Goal: Information Seeking & Learning: Understand process/instructions

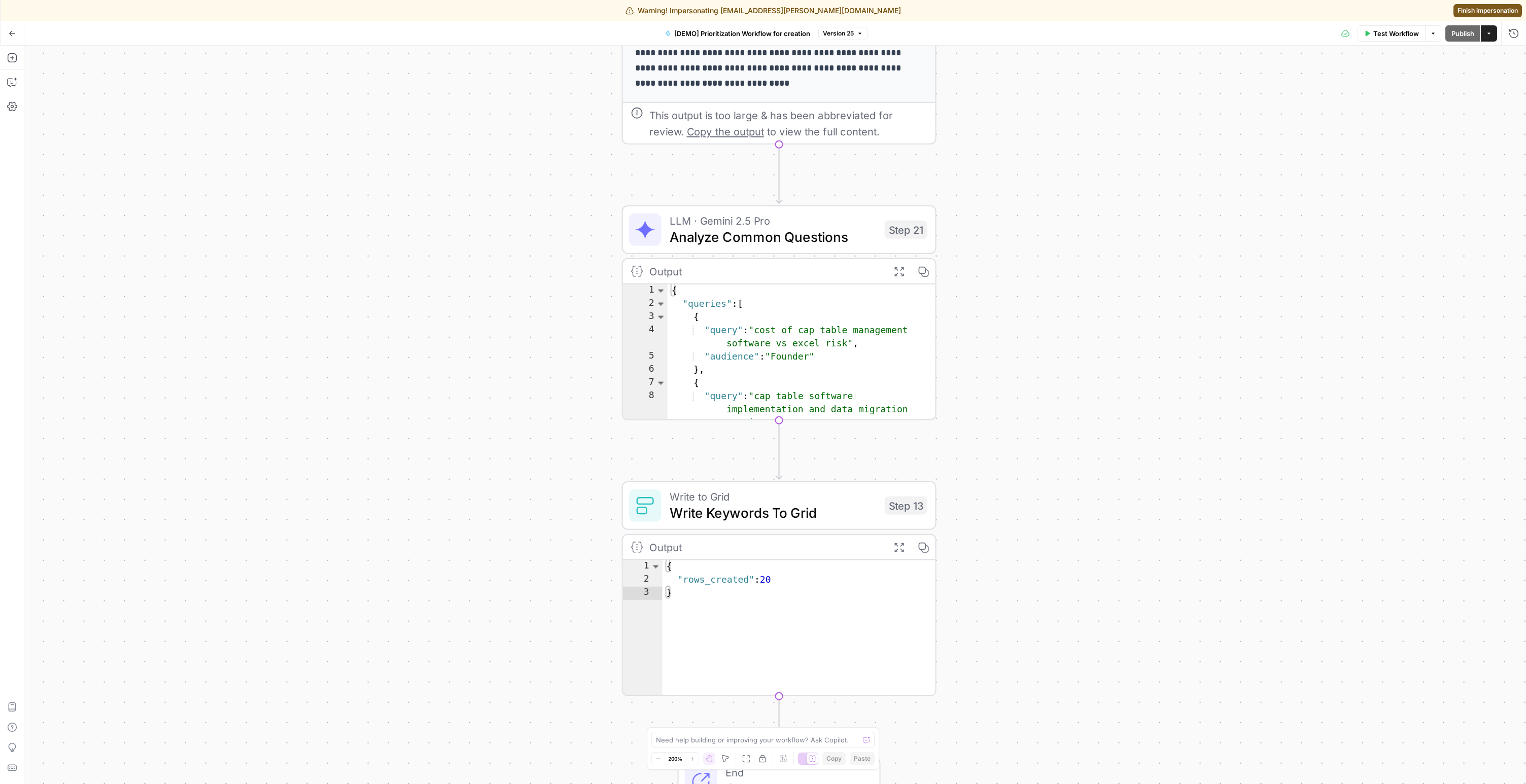
click at [750, 508] on span "Write Keywords To Grid" at bounding box center [773, 512] width 207 height 20
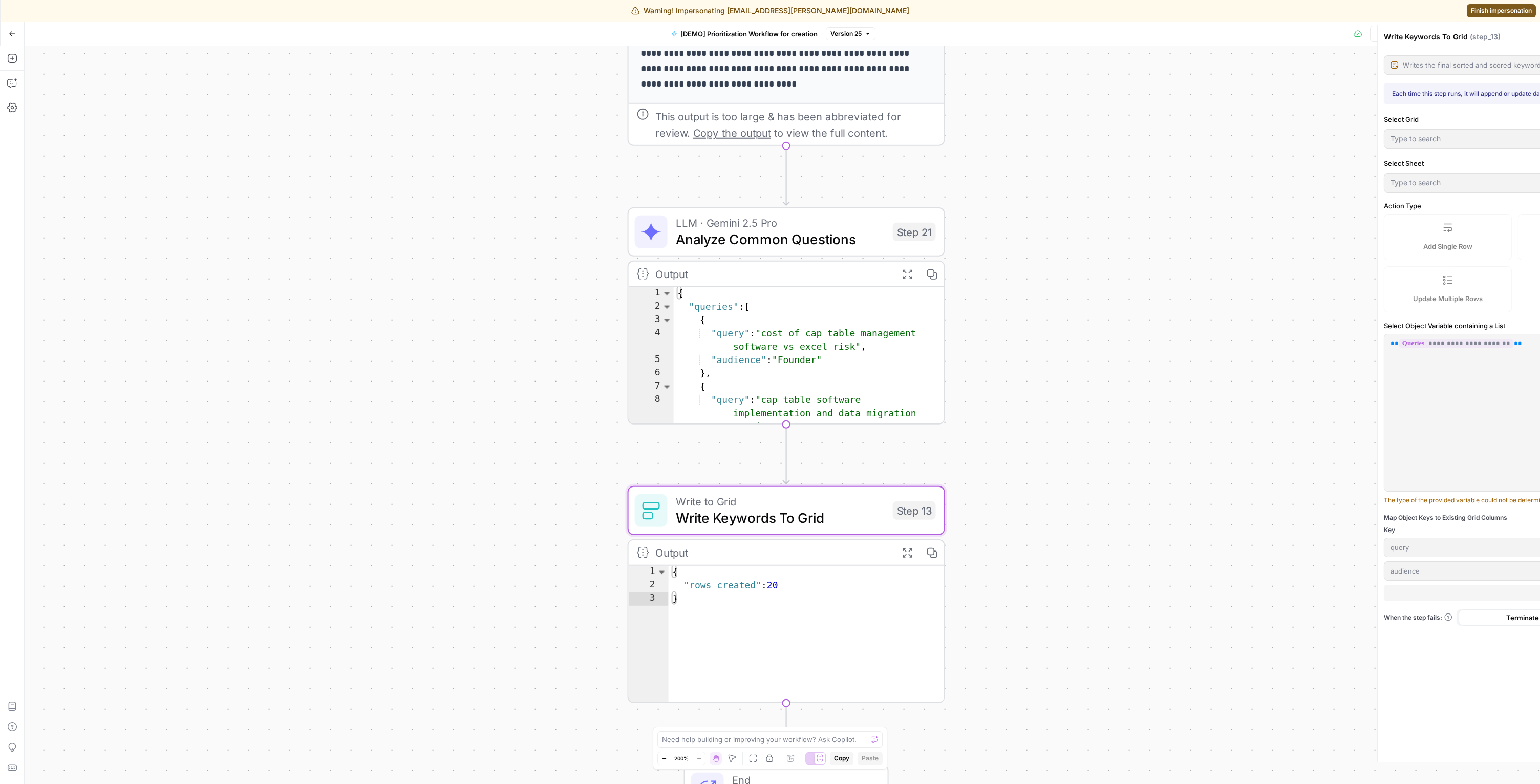
type input "Content Creation"
type input "Demo - AEO Topics"
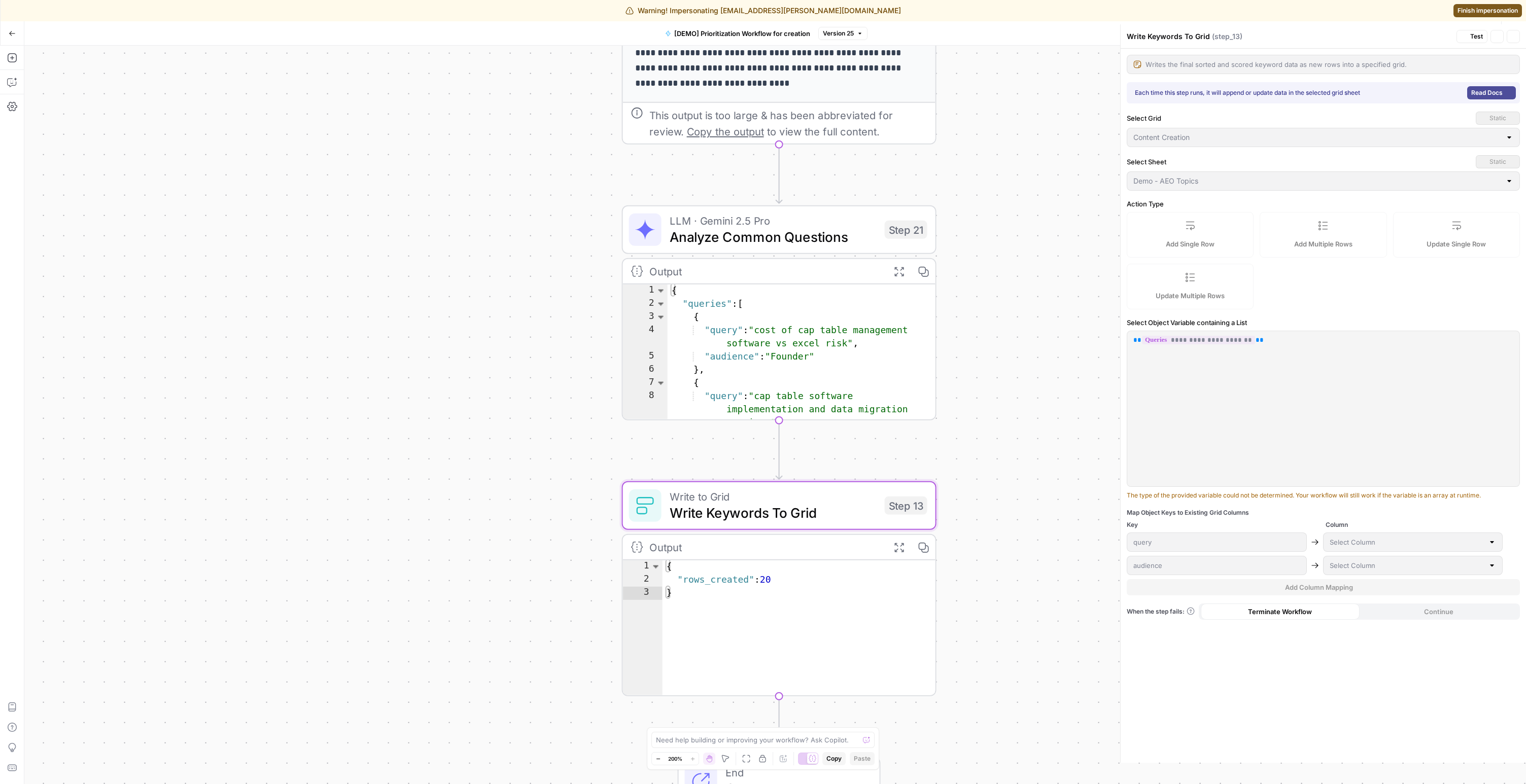
type input "Keyword"
type input "Target Audience"
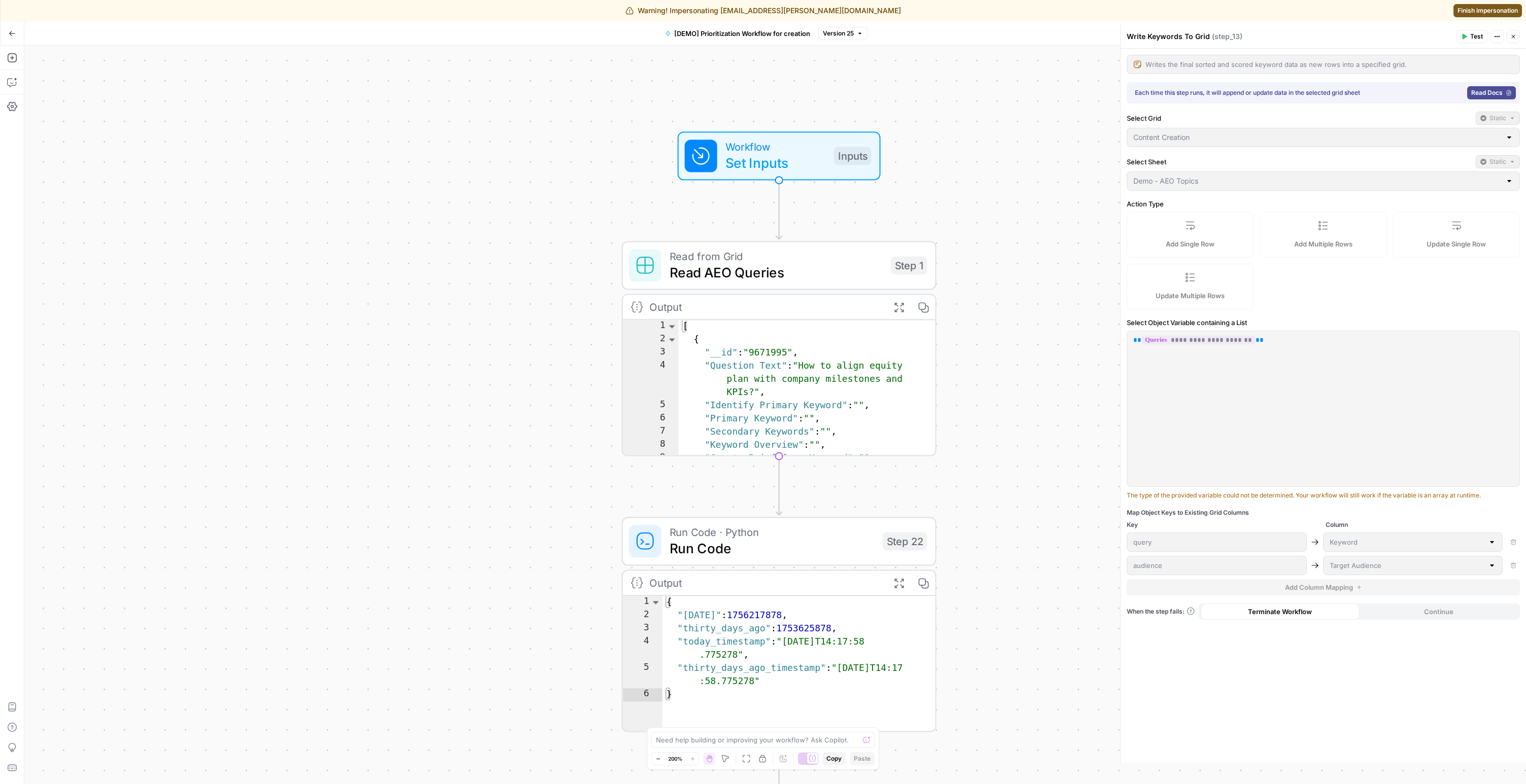
click at [752, 267] on span "Read AEO Queries" at bounding box center [775, 273] width 213 height 20
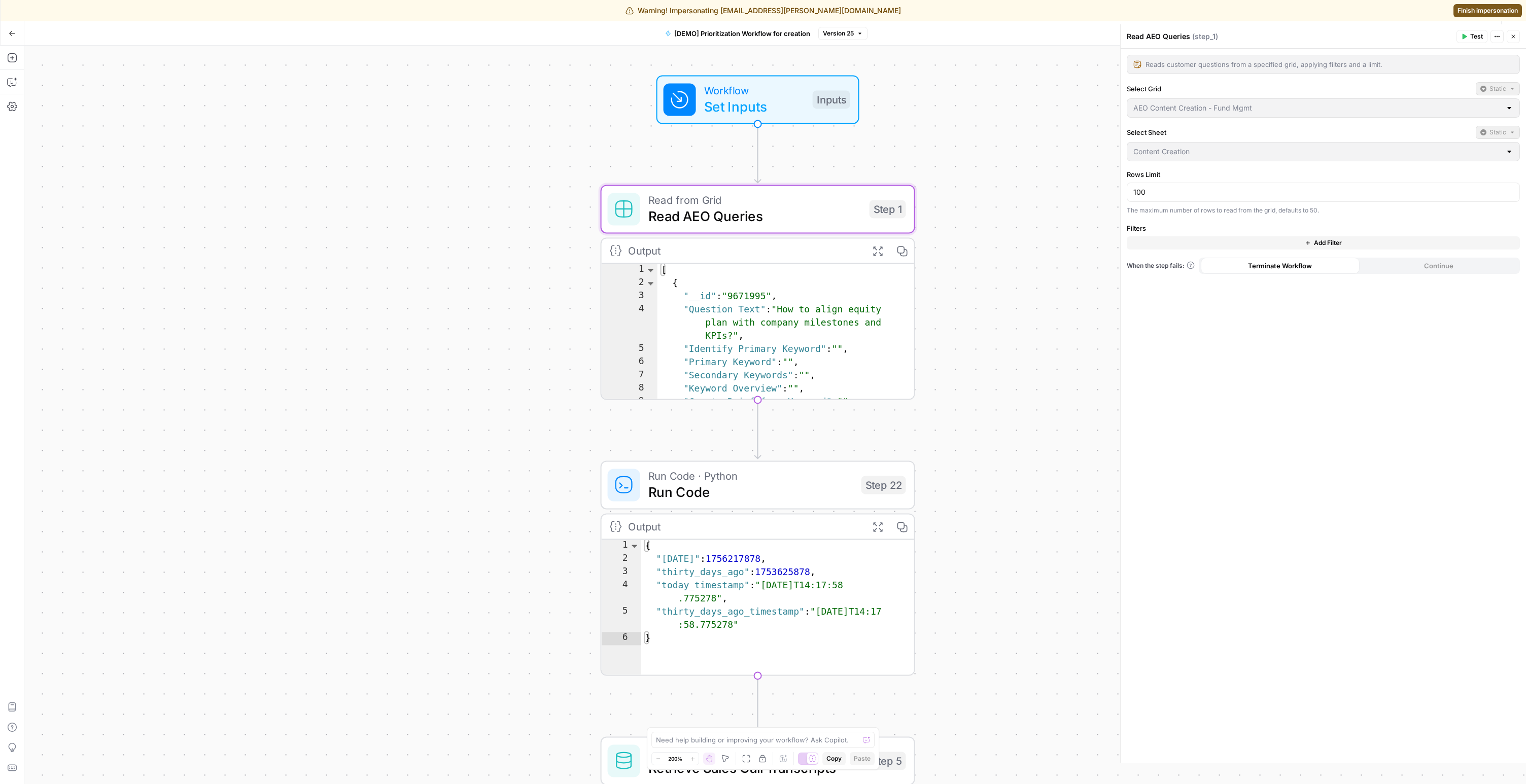
drag, startPoint x: 1018, startPoint y: 423, endPoint x: 973, endPoint y: 283, distance: 147.1
click at [973, 283] on div "Workflow Set Inputs Inputs Read from Grid Read AEO Queries Step 1 Output Expand…" at bounding box center [775, 414] width 1502 height 738
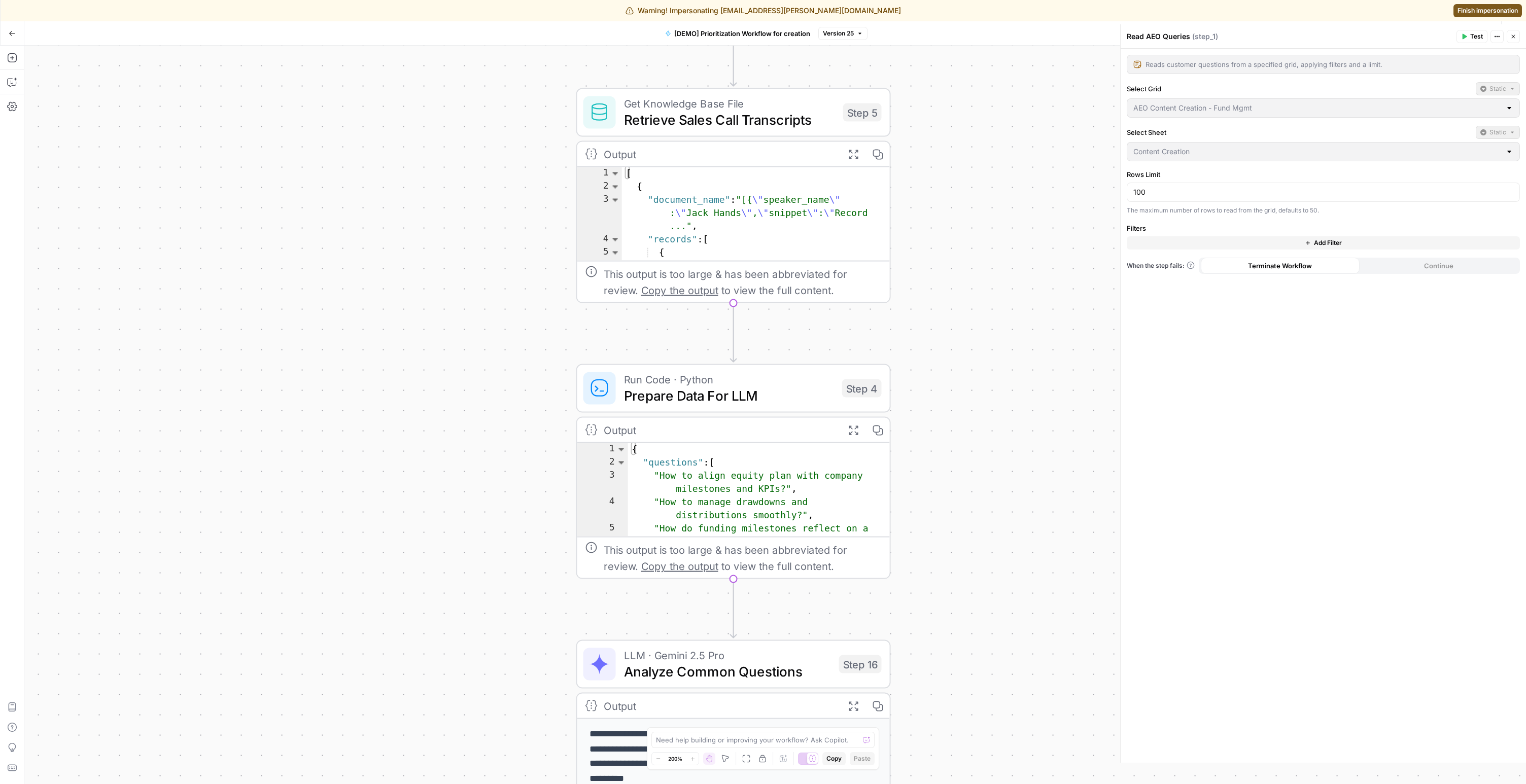
click at [747, 389] on span "Prepare Data For LLM" at bounding box center [728, 395] width 210 height 20
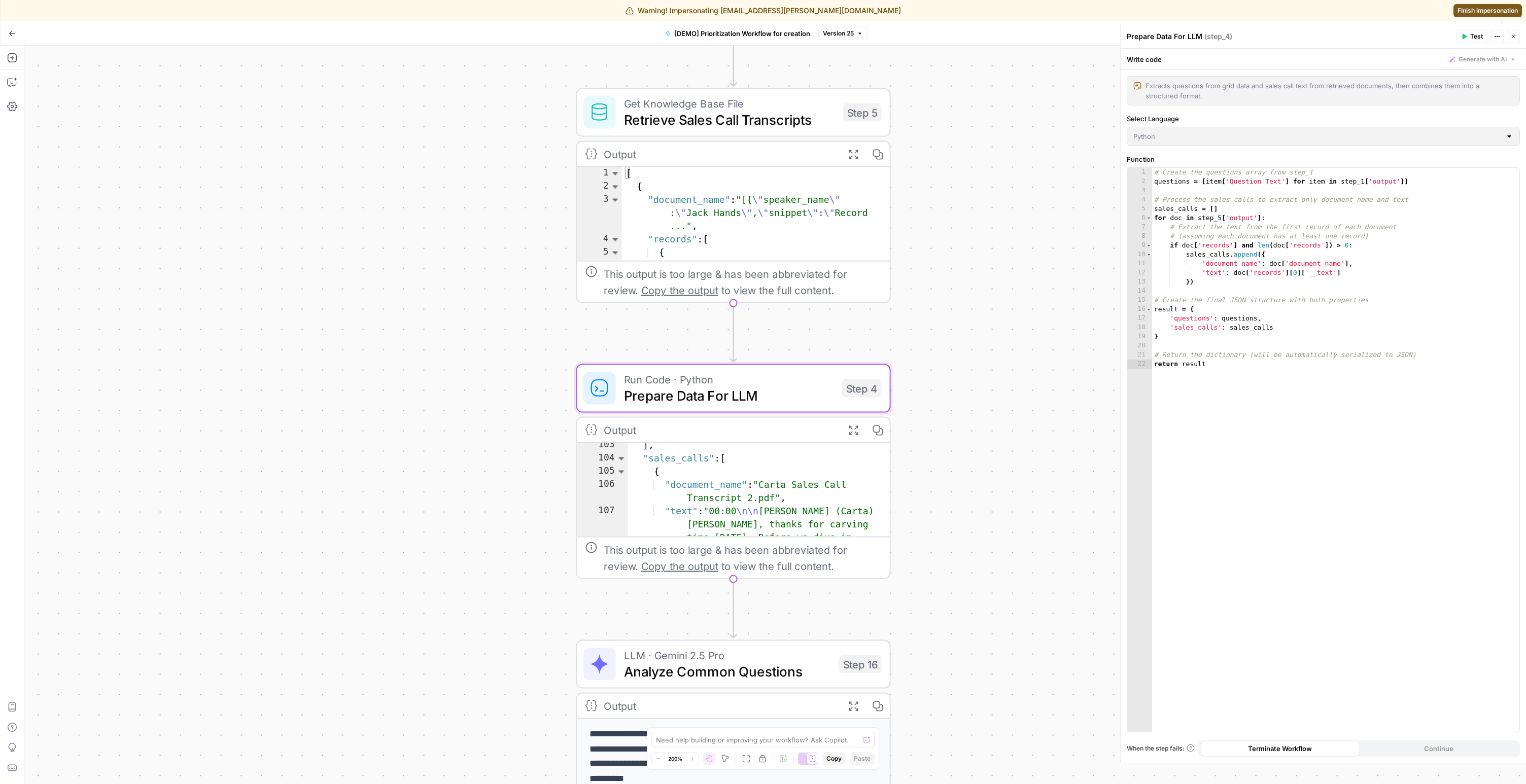
scroll to position [1445, 0]
click at [751, 118] on span "Retrieve Sales Call Transcripts" at bounding box center [729, 119] width 211 height 20
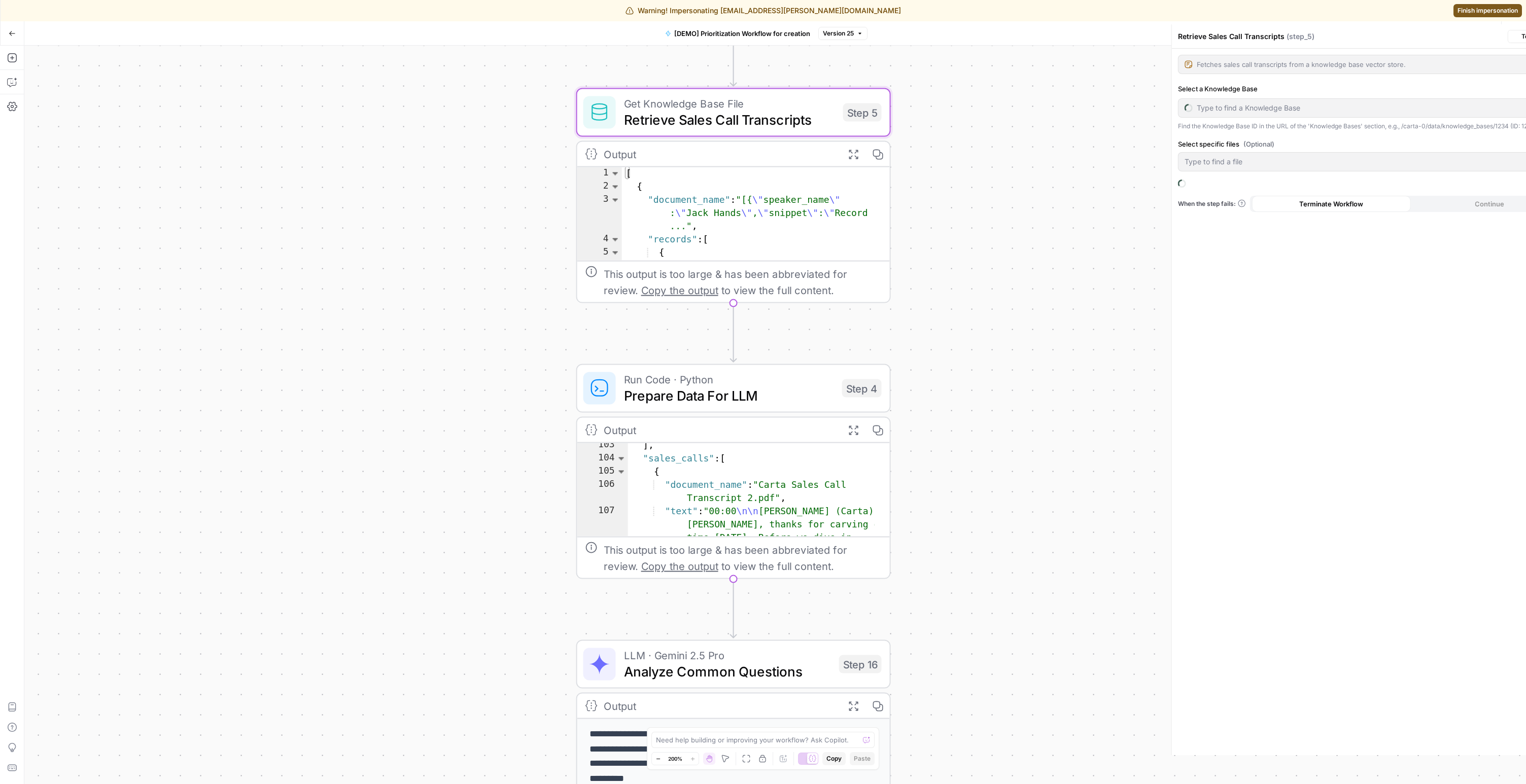
type input "Sales Transcripts"
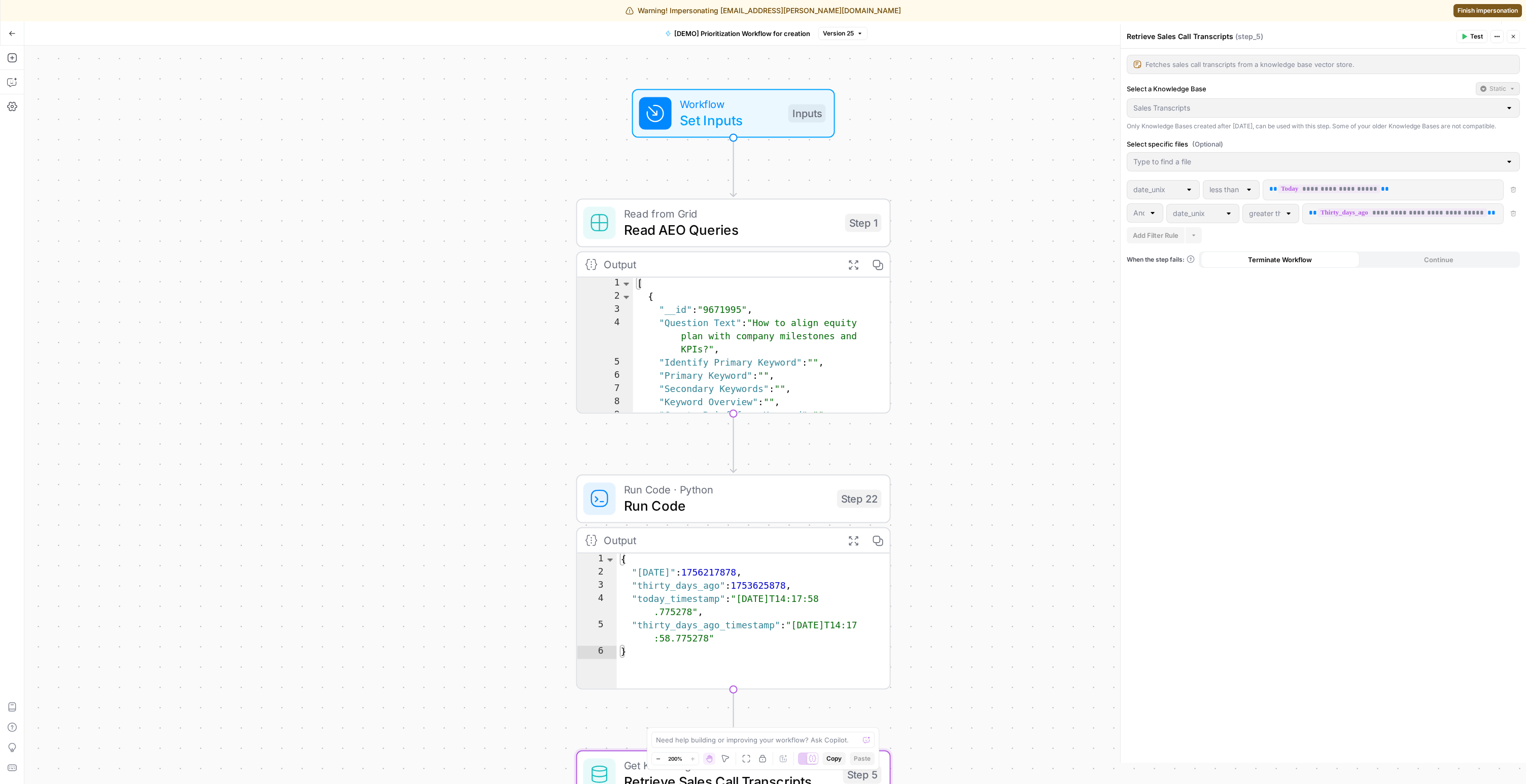
click at [773, 228] on span "Read AEO Queries" at bounding box center [730, 230] width 213 height 20
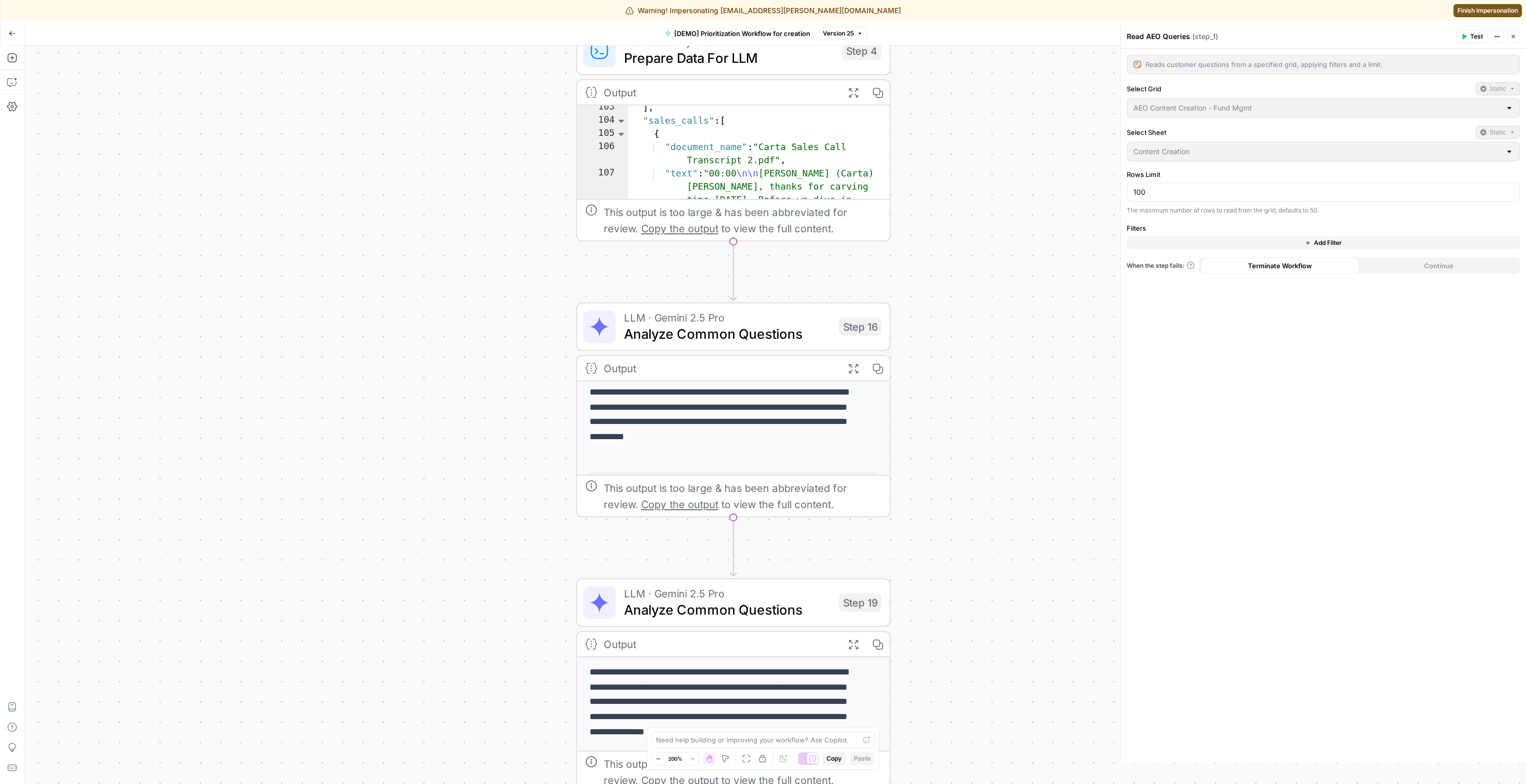
scroll to position [0, 0]
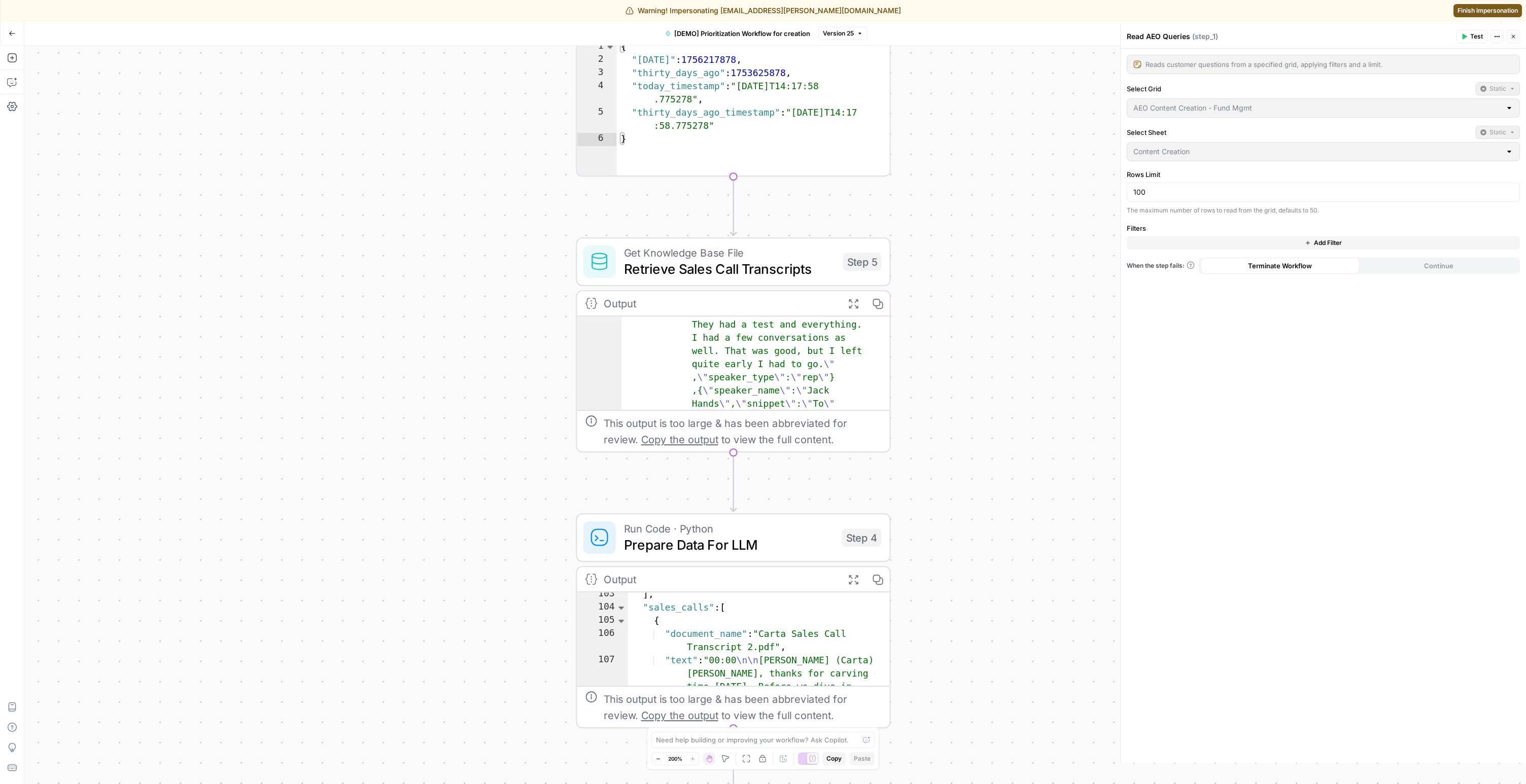
click at [734, 257] on span "Get Knowledge Base File" at bounding box center [729, 252] width 211 height 16
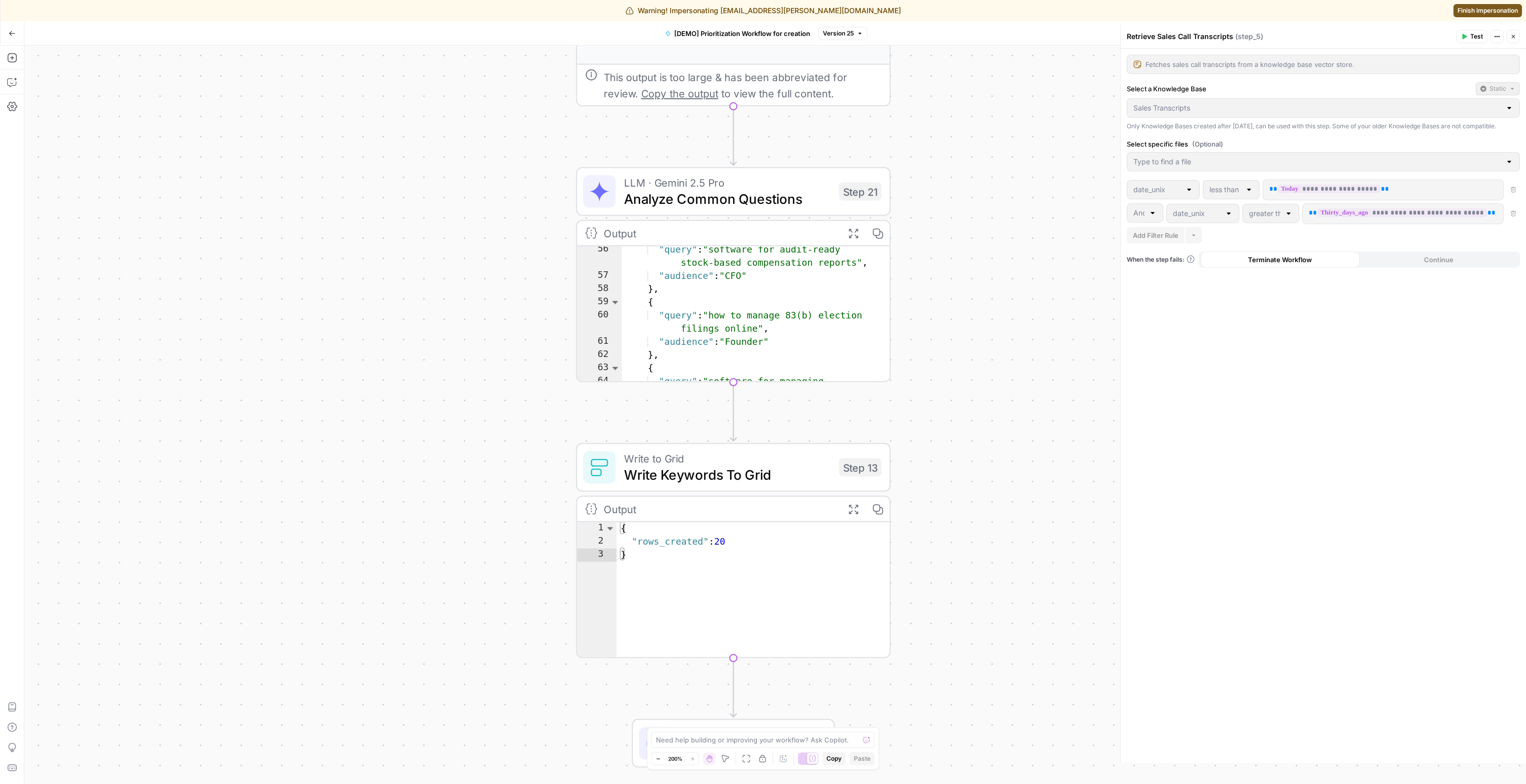
scroll to position [630, 0]
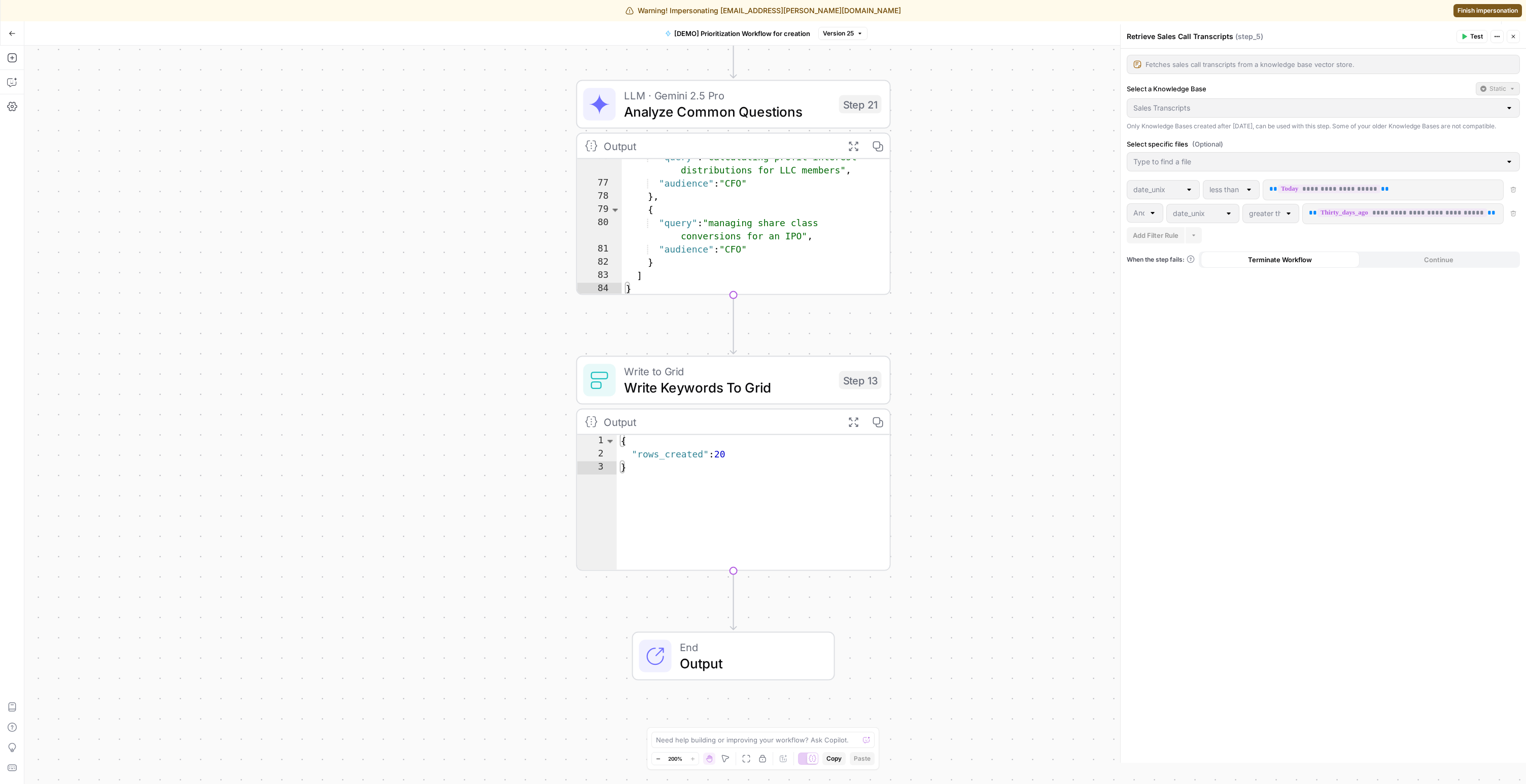
click at [934, 342] on div "Workflow Set Inputs Inputs Read from Grid Read AEO Queries Step 1 Output Expand…" at bounding box center [775, 414] width 1502 height 738
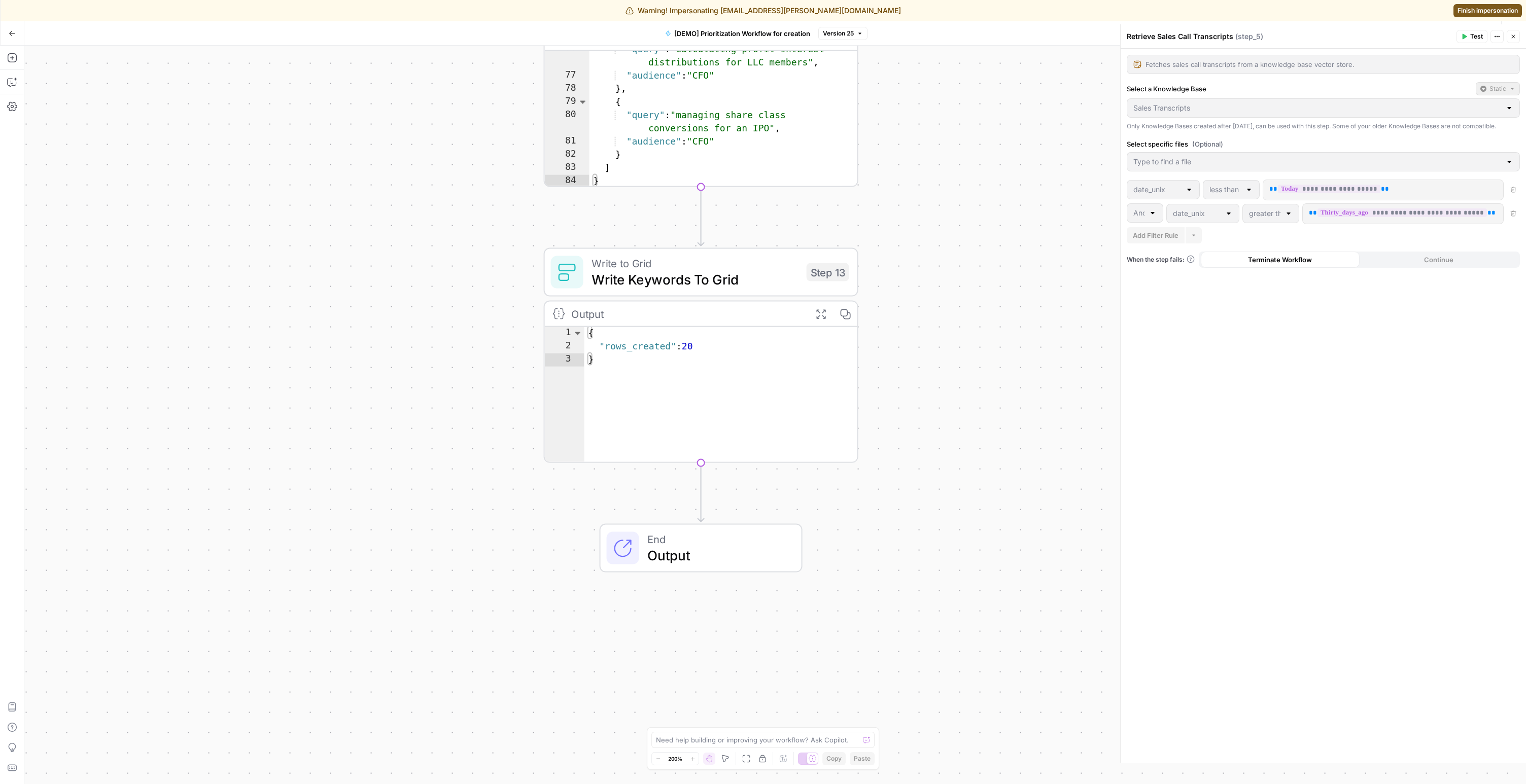
drag, startPoint x: 980, startPoint y: 417, endPoint x: 953, endPoint y: 310, distance: 110.4
click at [953, 310] on div "Workflow Set Inputs Inputs Read from Grid Read AEO Queries Step 1 Output Expand…" at bounding box center [775, 414] width 1502 height 738
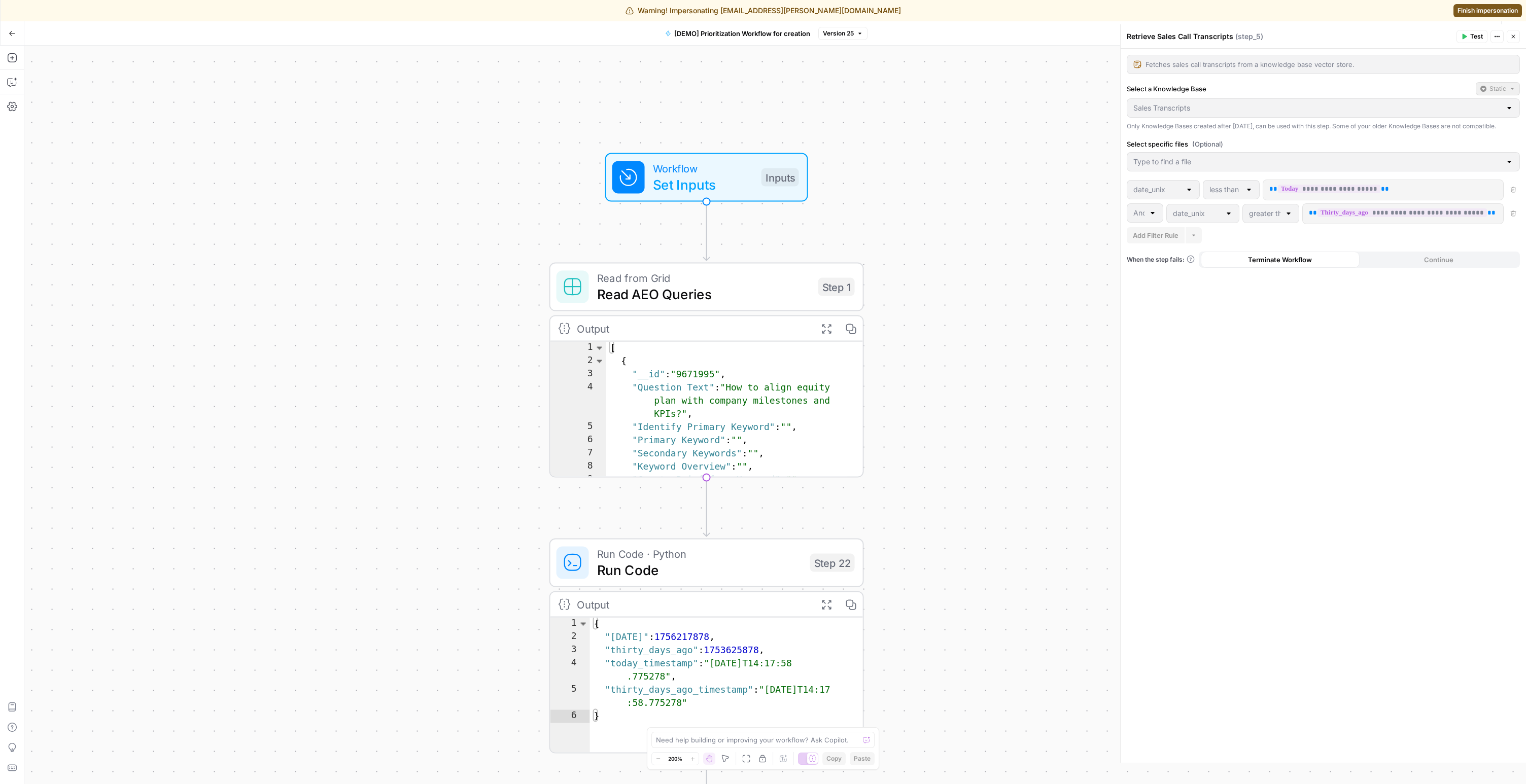
click at [658, 299] on span "Read AEO Queries" at bounding box center [703, 294] width 213 height 20
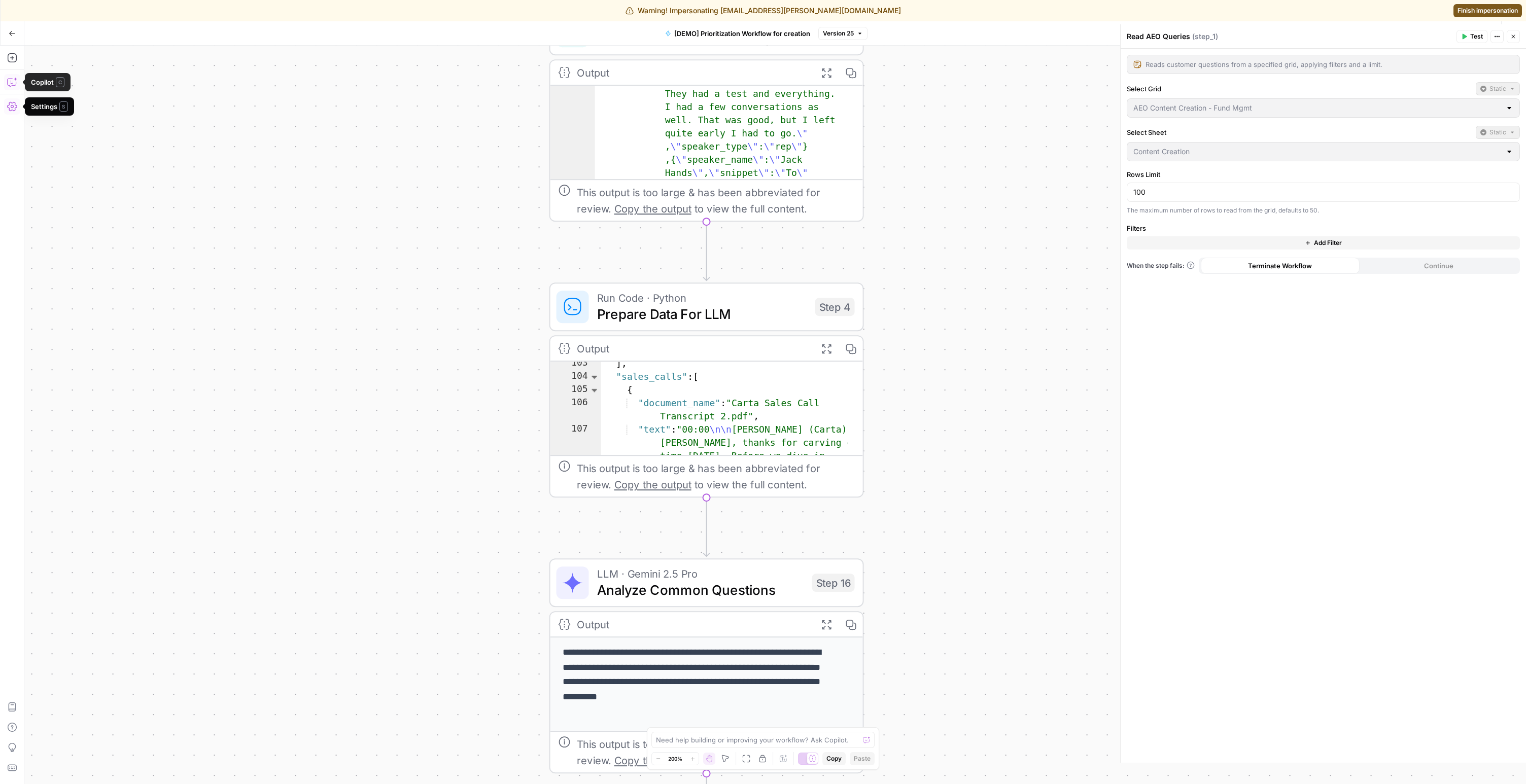
click at [13, 80] on icon "button" at bounding box center [12, 82] width 10 height 10
click at [142, 732] on div "Auto Mode Send" at bounding box center [176, 743] width 274 height 23
type textarea "Give me a two bullet point overview on what this workflow does."
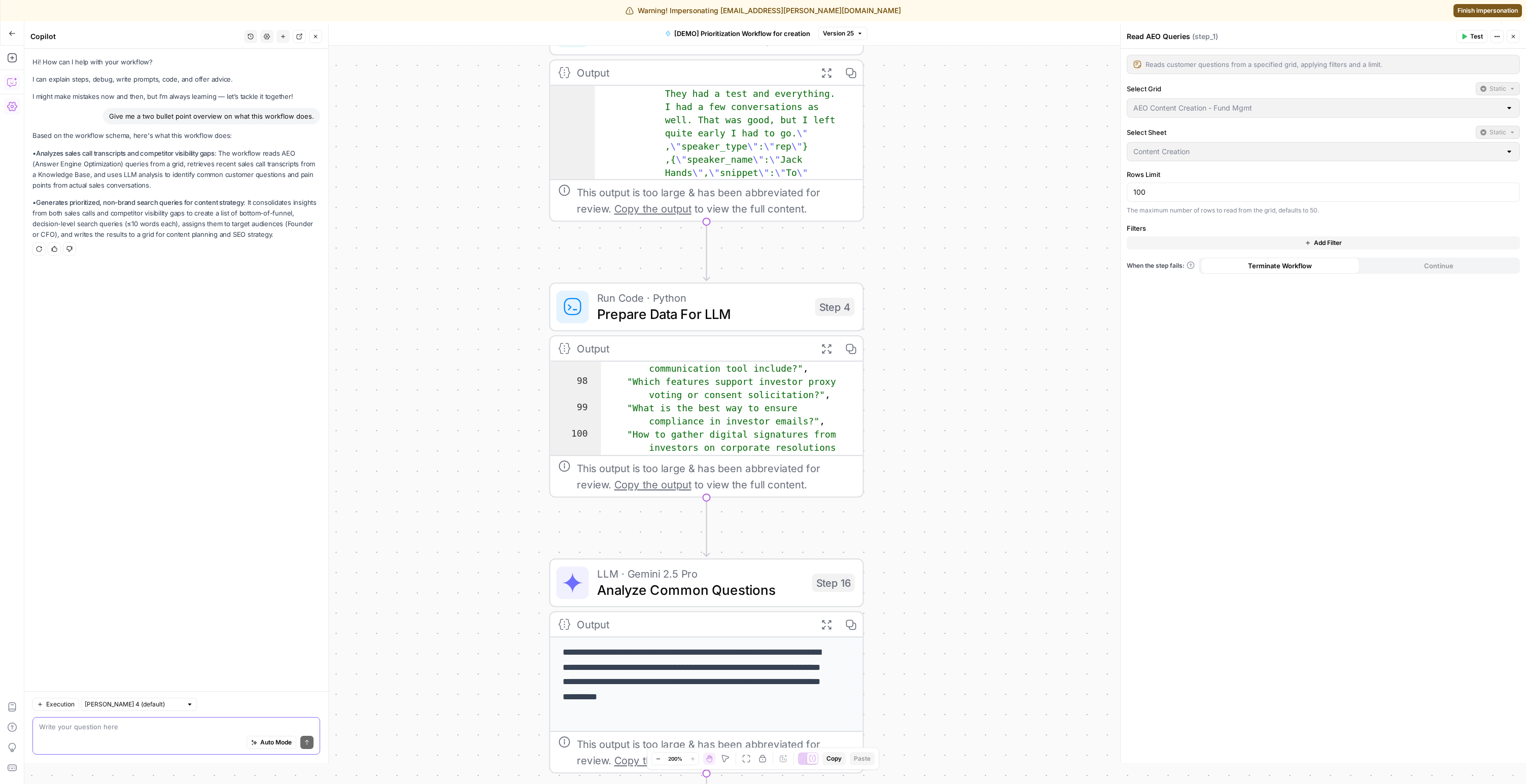
scroll to position [1364, 0]
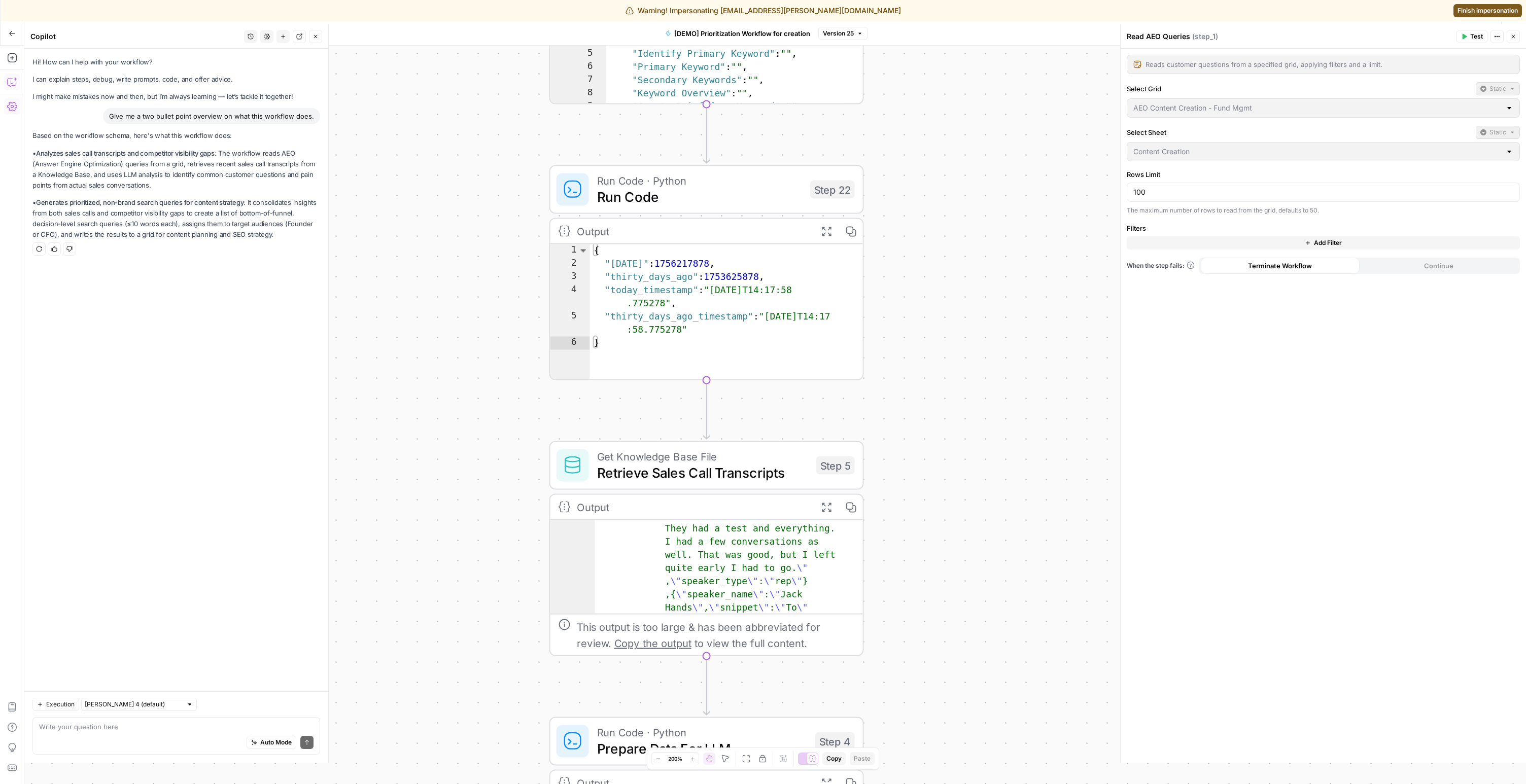
click at [689, 483] on div "Get Knowledge Base File Retrieve Sales Call Transcripts Step 5" at bounding box center [707, 465] width 315 height 49
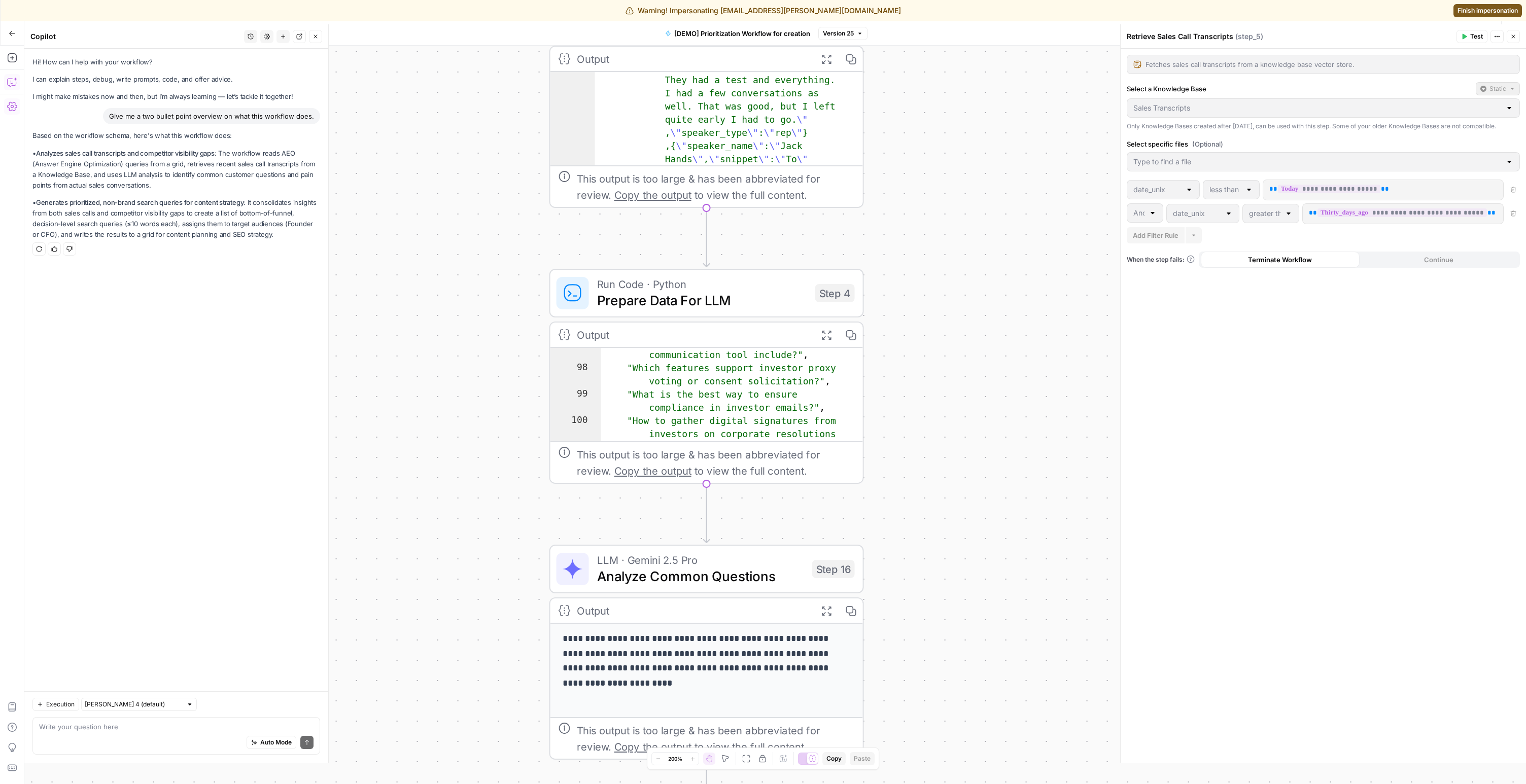
scroll to position [1558, 0]
click at [715, 555] on span "LLM · Gemini 2.5 Pro" at bounding box center [700, 559] width 207 height 16
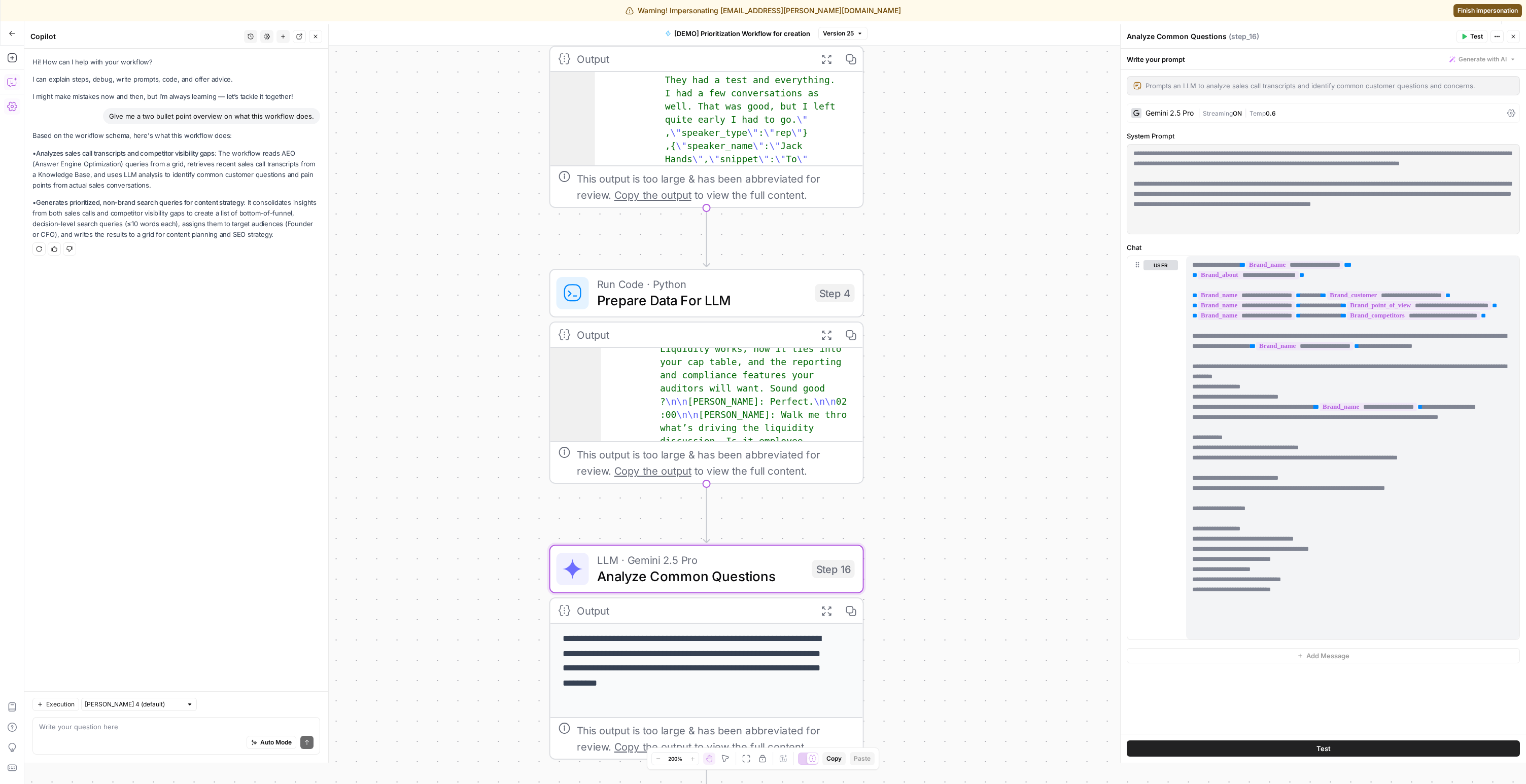
drag, startPoint x: 1202, startPoint y: 193, endPoint x: 1215, endPoint y: 231, distance: 40.2
click at [1215, 231] on div "**********" at bounding box center [1323, 189] width 392 height 89
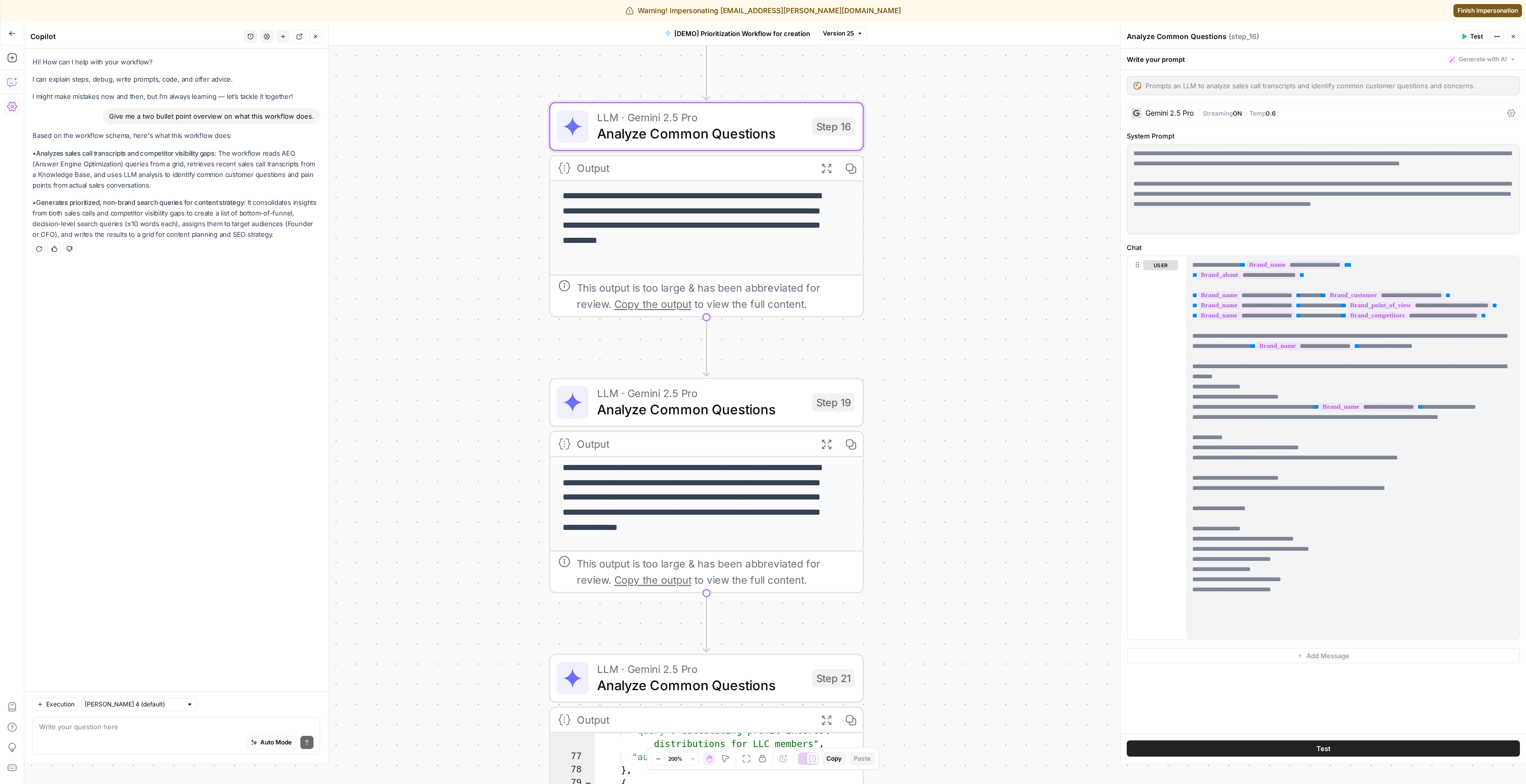
click at [667, 409] on span "Analyze Common Questions" at bounding box center [700, 409] width 207 height 20
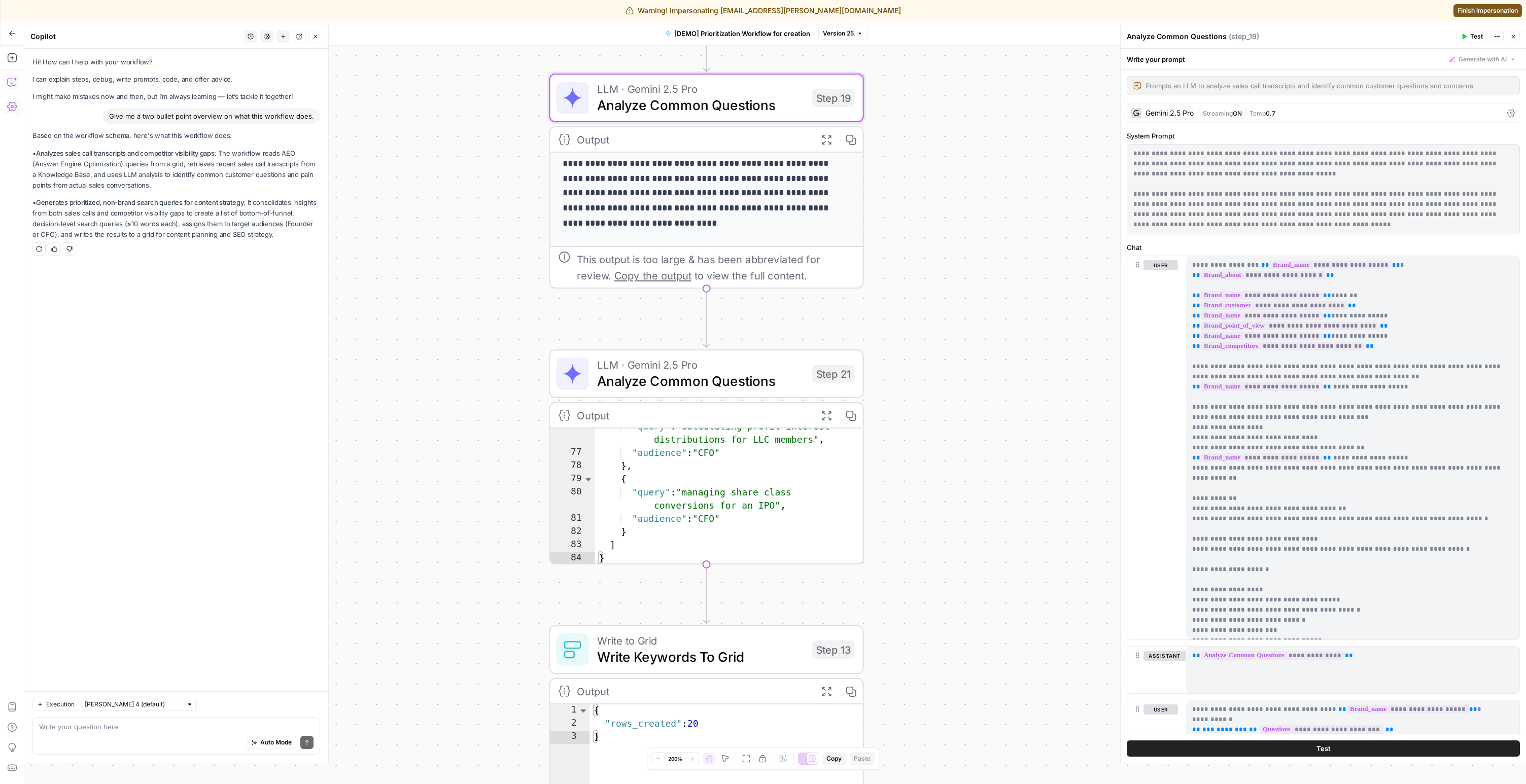
click at [675, 378] on span "Analyze Common Questions" at bounding box center [700, 381] width 207 height 20
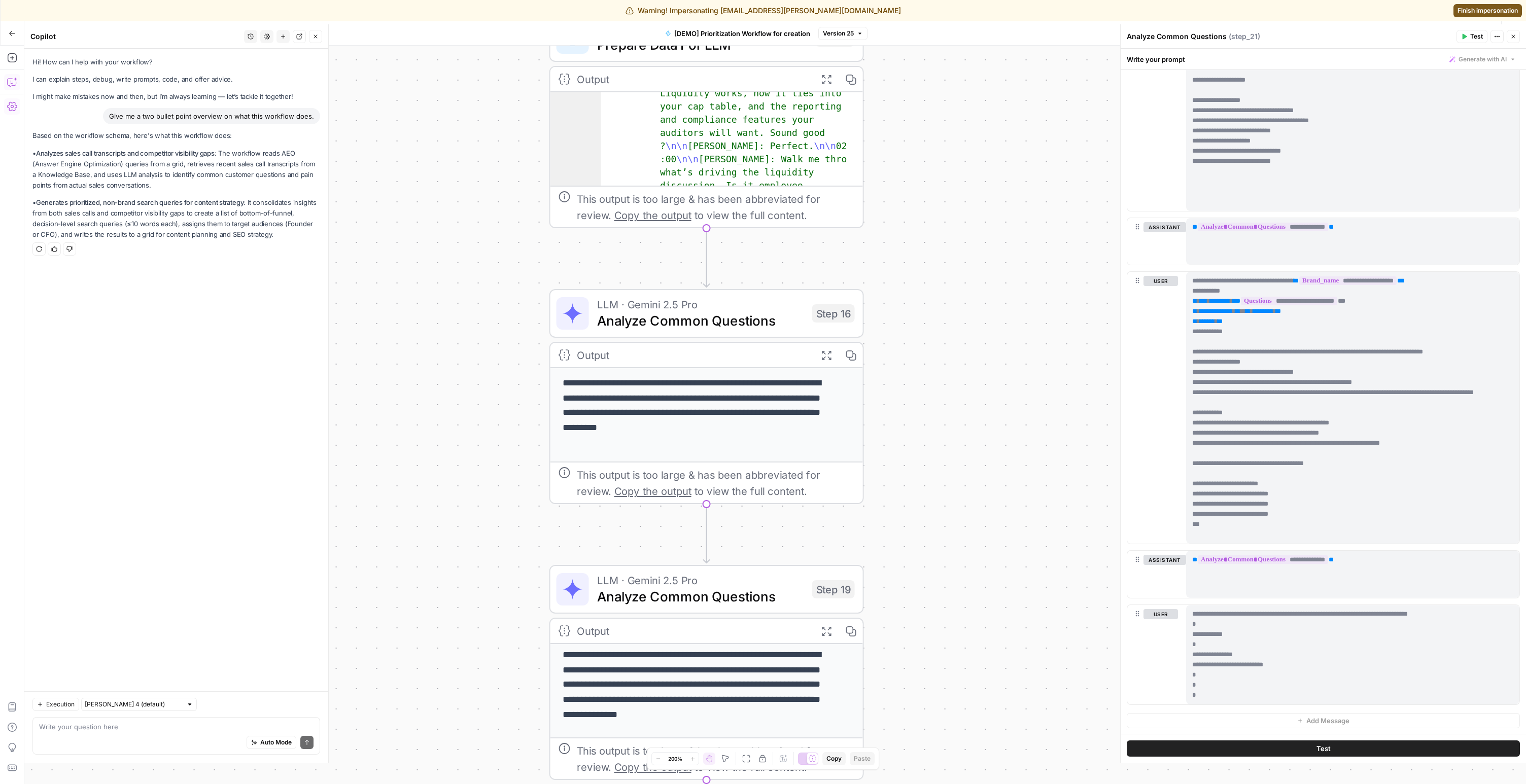
scroll to position [213, 0]
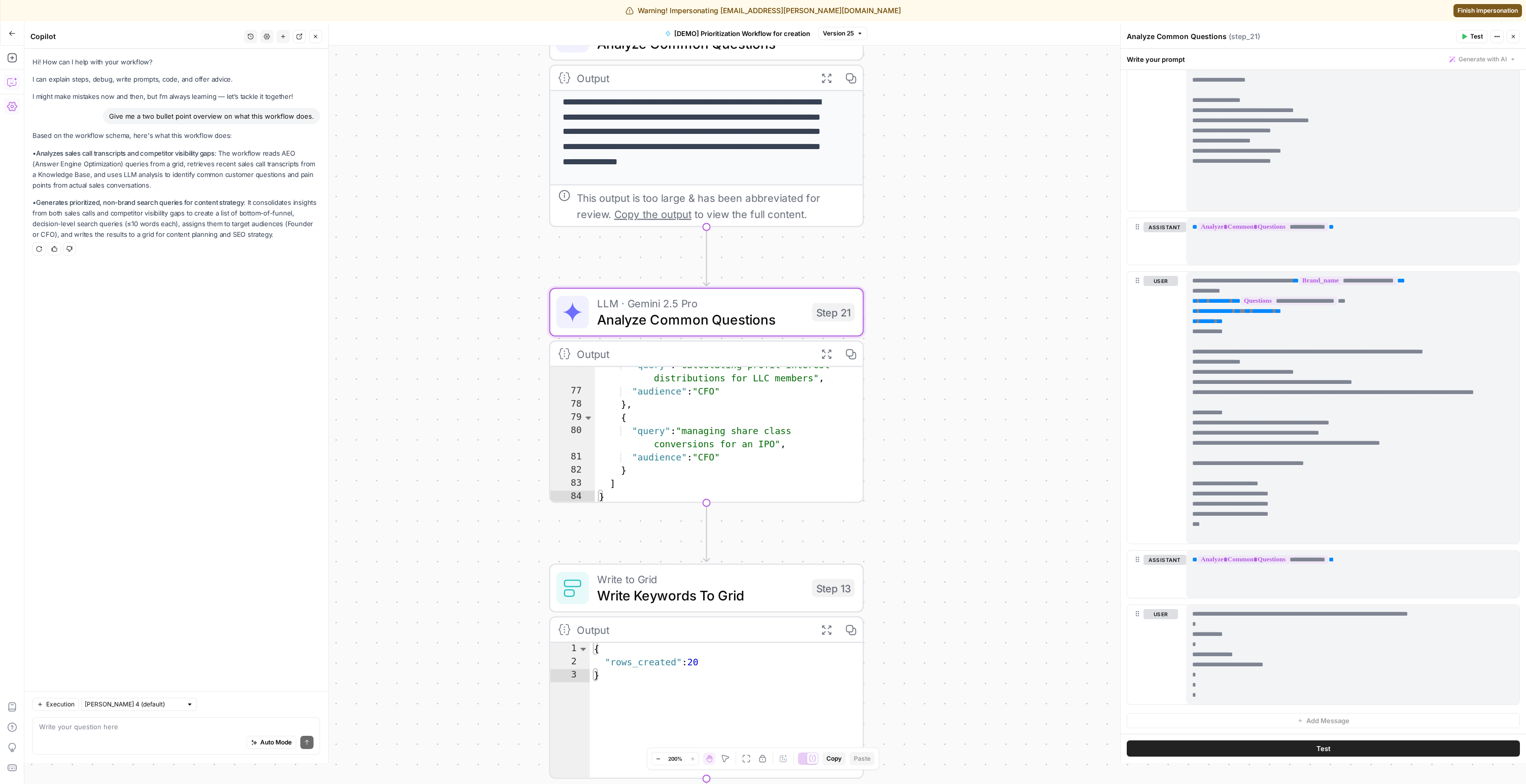
click at [59, 166] on p "• Analyzes sales call transcripts and competitor visibility gaps : The workflow…" at bounding box center [177, 169] width 288 height 43
drag, startPoint x: 38, startPoint y: 153, endPoint x: 279, endPoint y: 231, distance: 253.3
click at [279, 231] on div "Based on the workflow schema, here's what this workflow does: • Analyzes sales …" at bounding box center [177, 185] width 288 height 109
copy div "Analyzes sales call transcripts and competitor visibility gaps : The workflow r…"
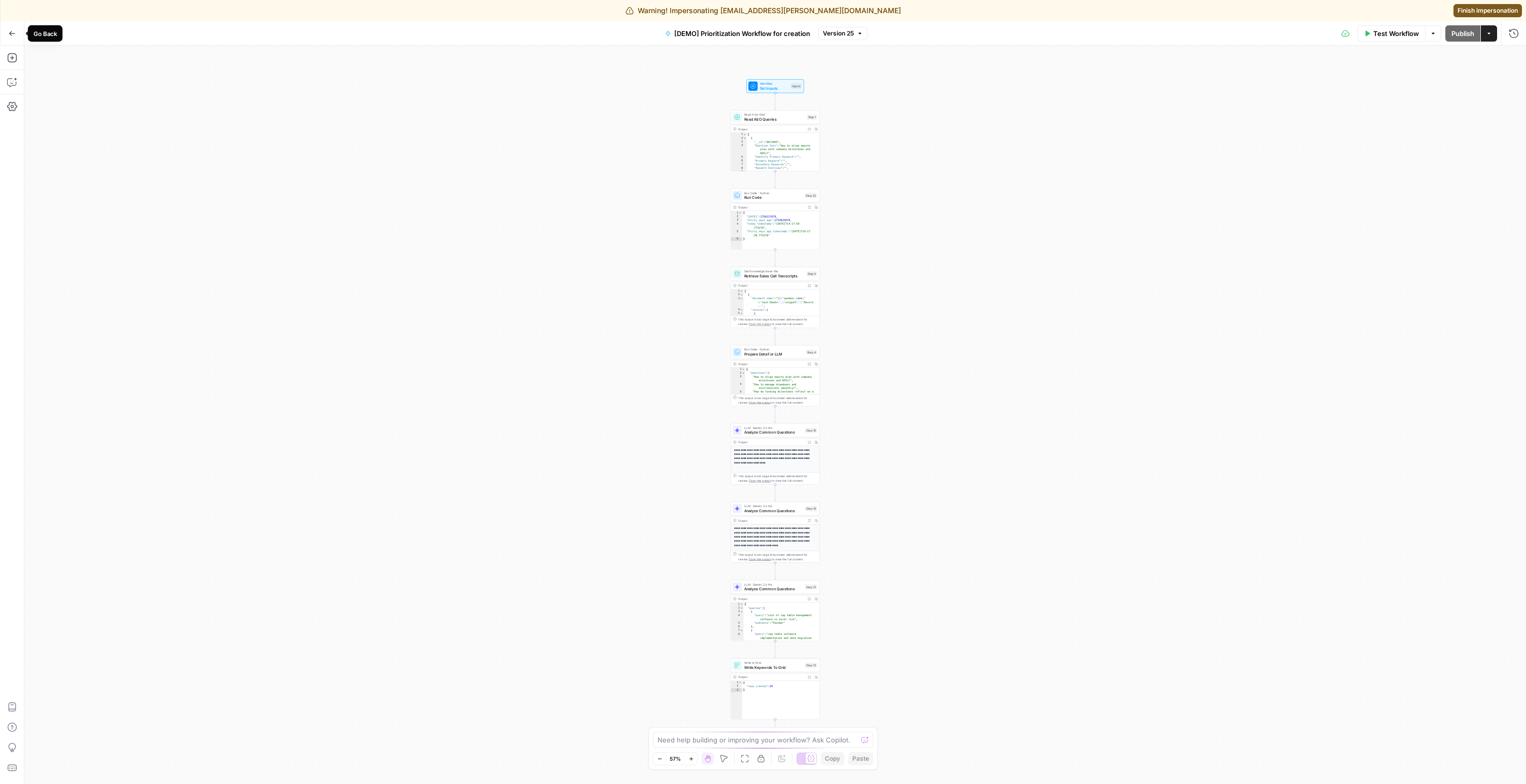
click at [8, 34] on icon "button" at bounding box center [12, 34] width 7 height 7
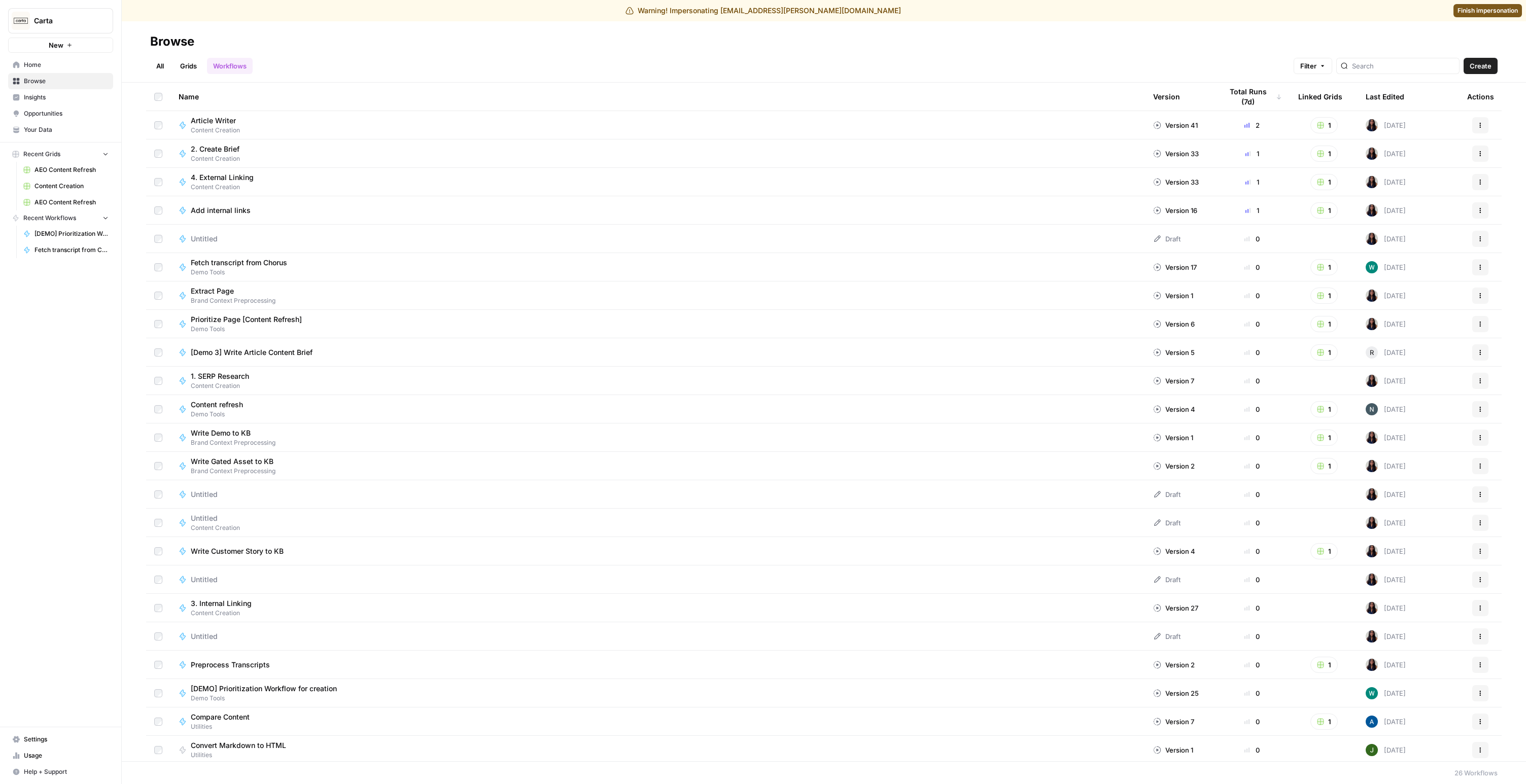
click at [189, 58] on link "Grids" at bounding box center [189, 66] width 29 height 16
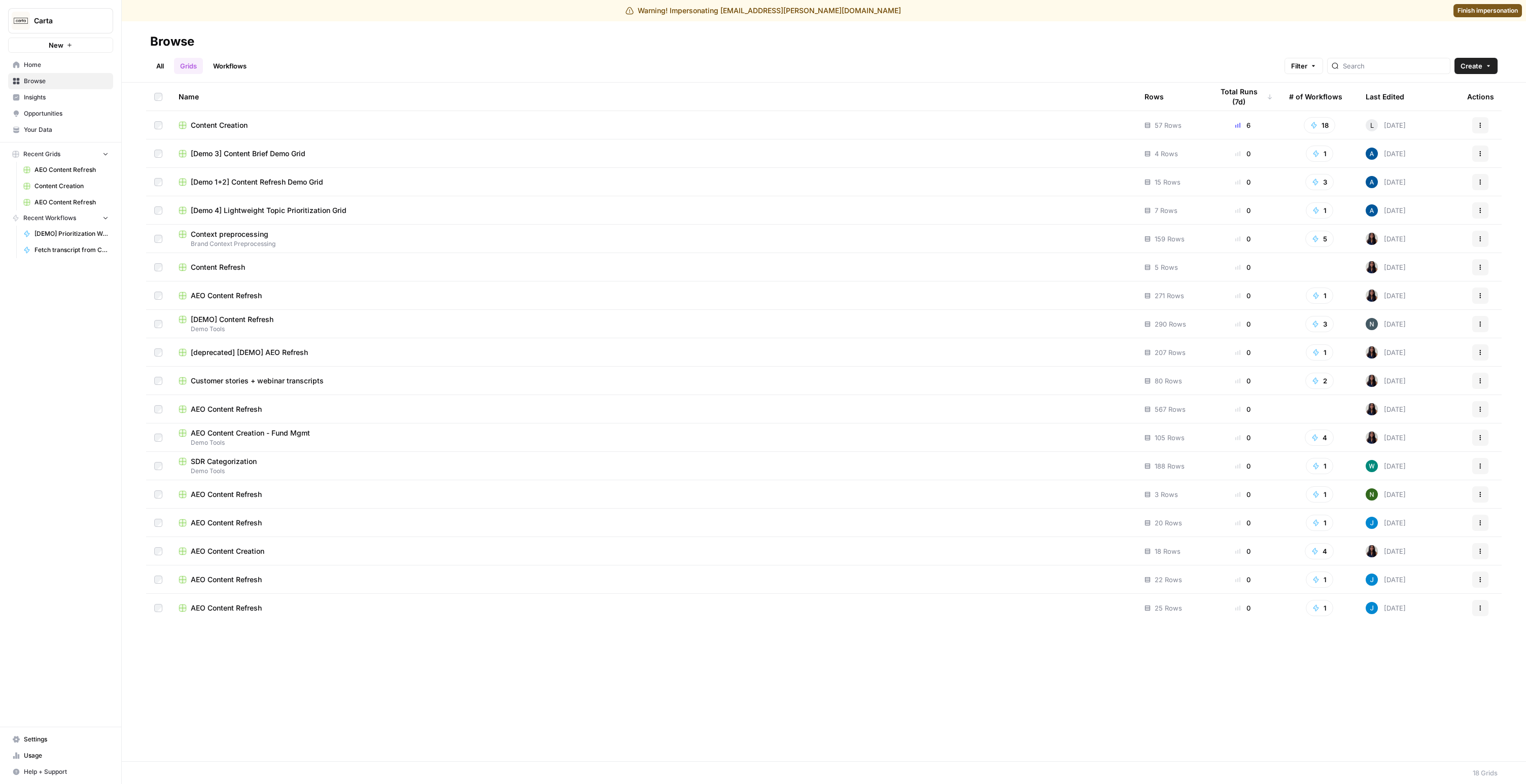
click at [221, 120] on span "Content Creation" at bounding box center [219, 125] width 56 height 10
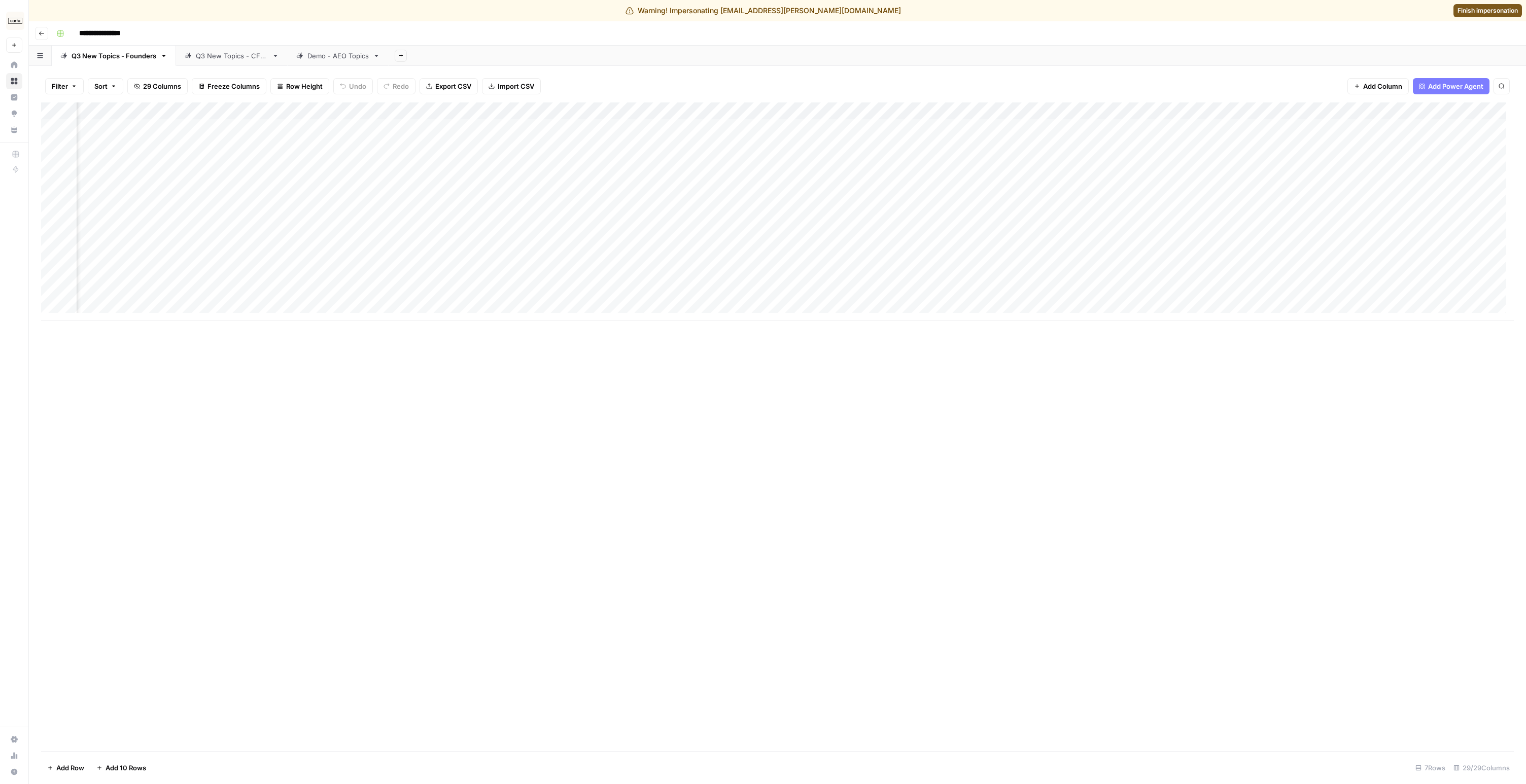
scroll to position [0, 307]
click at [324, 56] on div "Demo - AEO Topics" at bounding box center [338, 56] width 61 height 10
click at [680, 61] on div "Add Sheet" at bounding box center [957, 56] width 1137 height 20
click at [676, 60] on div "Add Sheet" at bounding box center [957, 56] width 1137 height 20
click at [43, 34] on icon "button" at bounding box center [41, 33] width 6 height 6
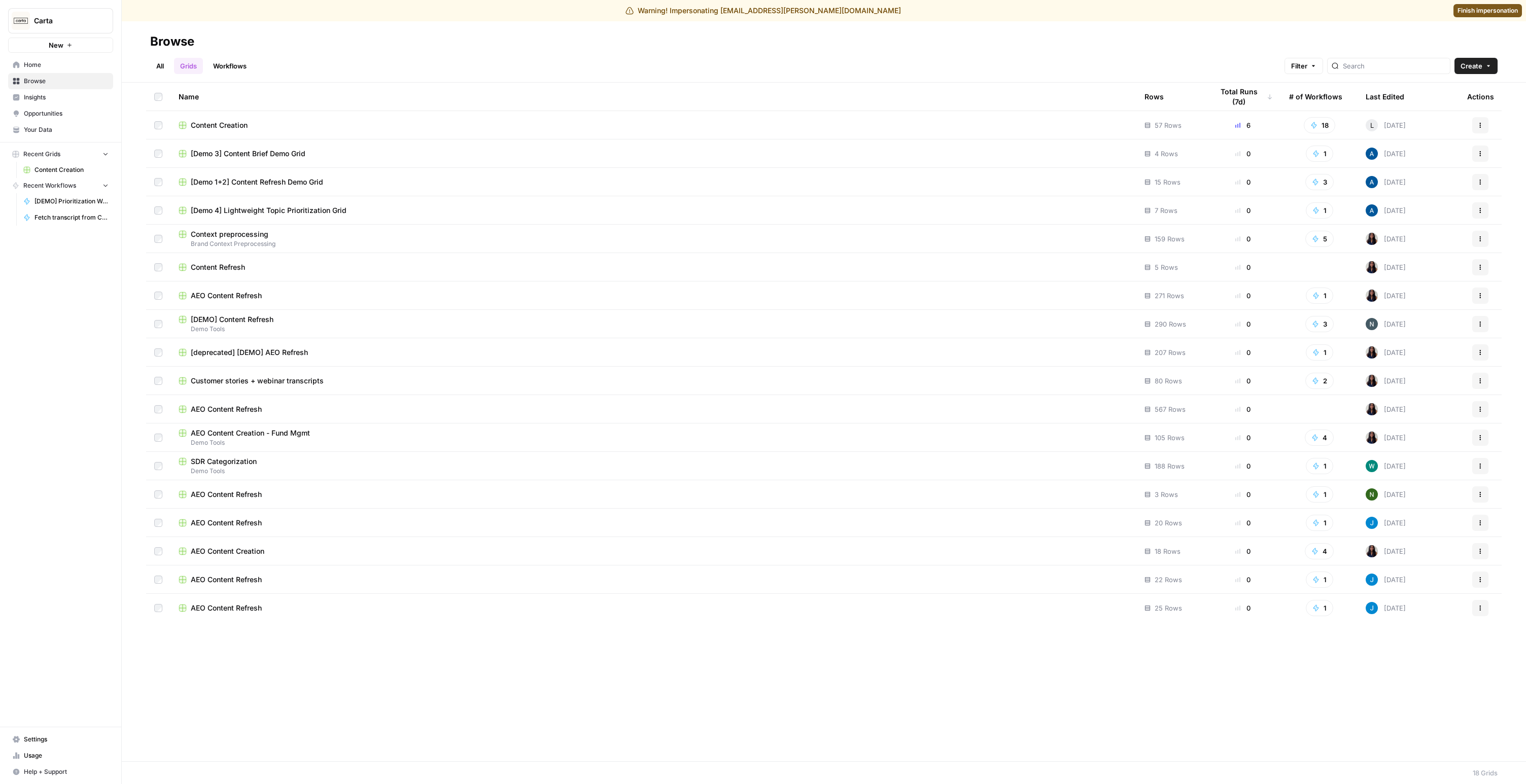
click at [263, 432] on span "AEO Content Creation - Fund Mgmt" at bounding box center [251, 433] width 120 height 10
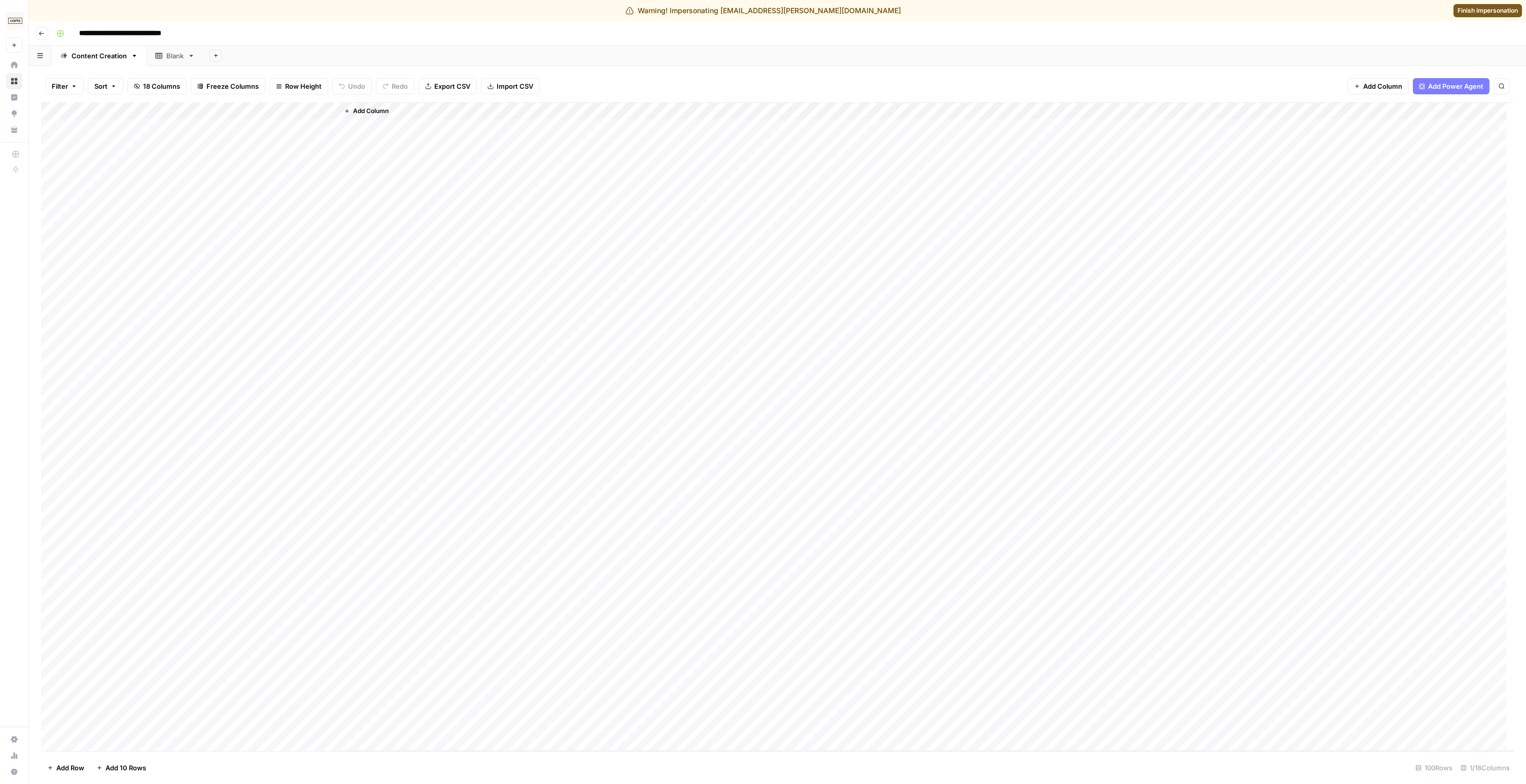
click at [431, 29] on div "**********" at bounding box center [784, 33] width 1464 height 16
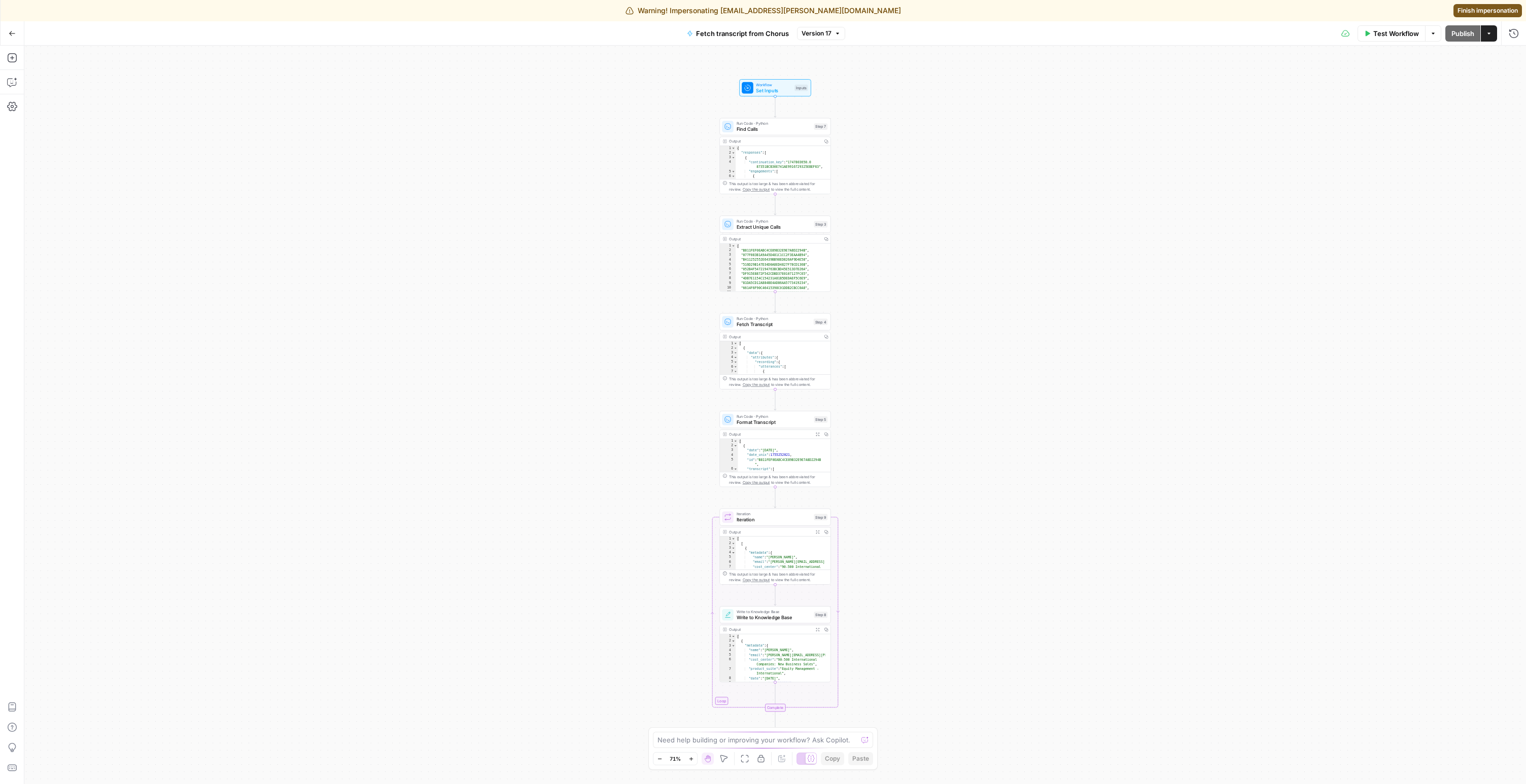
click at [846, 130] on div "Workflow Set Inputs Inputs Run Code · Python Find Calls Step 7 Output Copy 1 2 …" at bounding box center [775, 414] width 1502 height 738
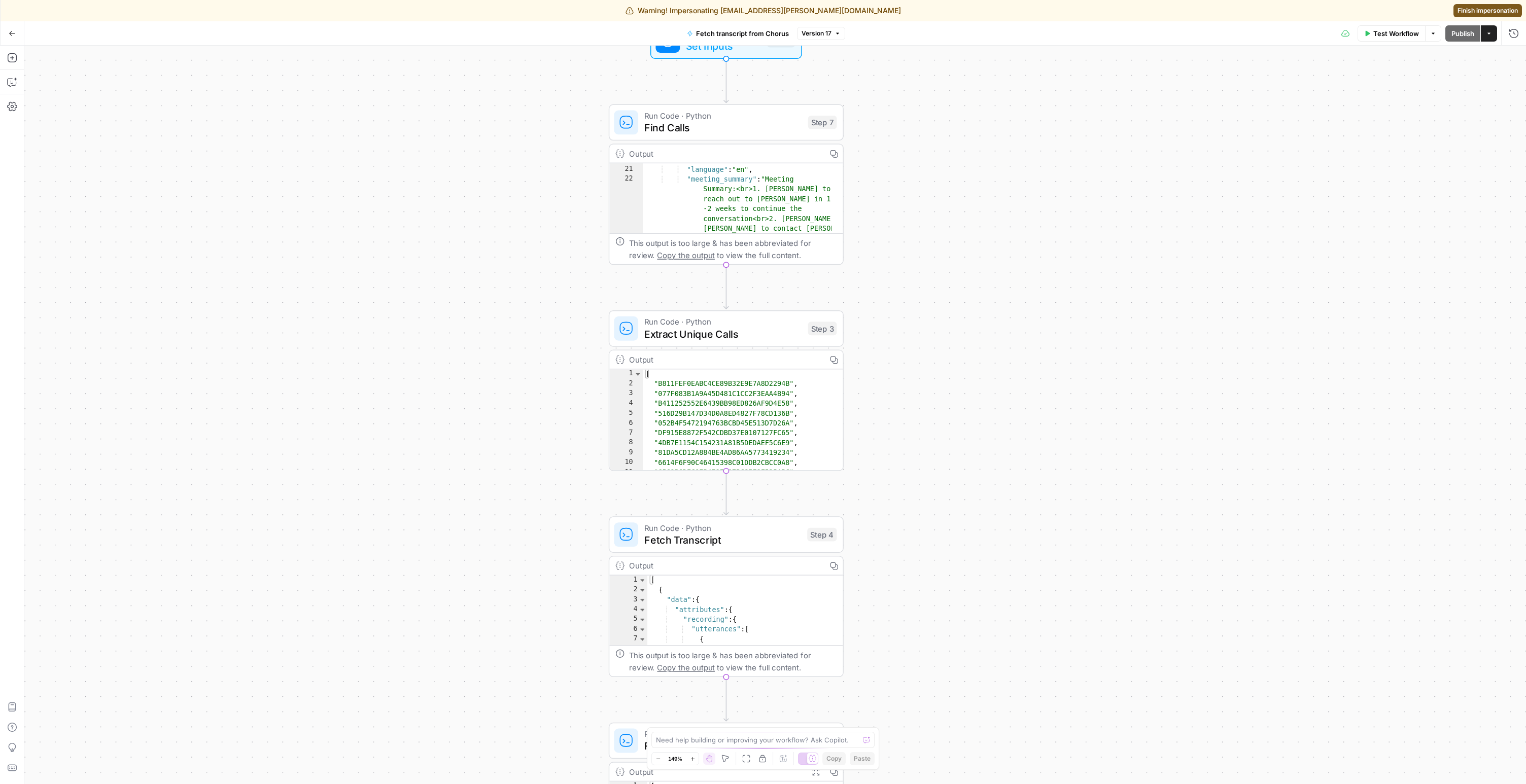
scroll to position [164, 0]
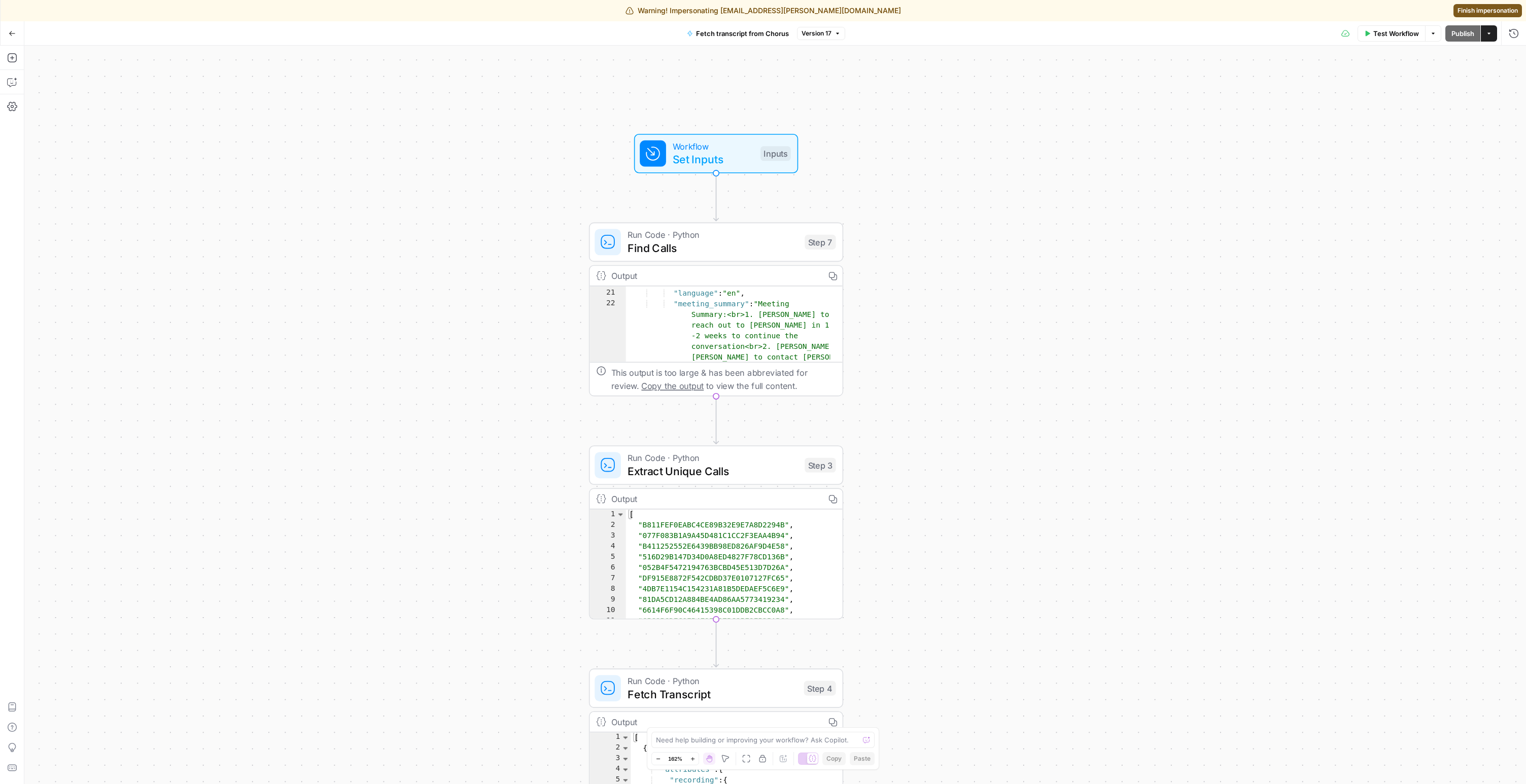
click at [9, 34] on icon "button" at bounding box center [12, 34] width 7 height 7
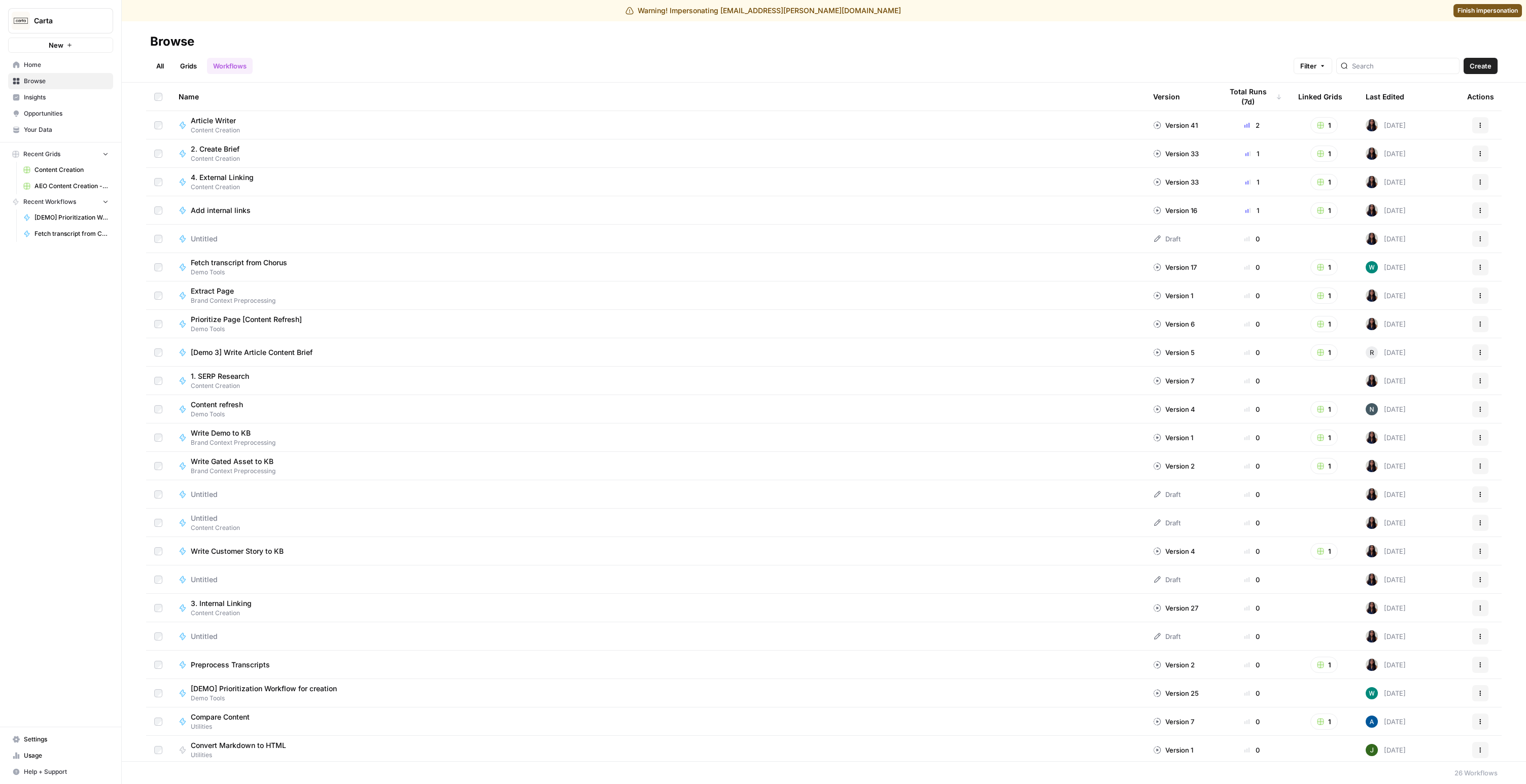
click at [194, 67] on link "Grids" at bounding box center [189, 66] width 29 height 16
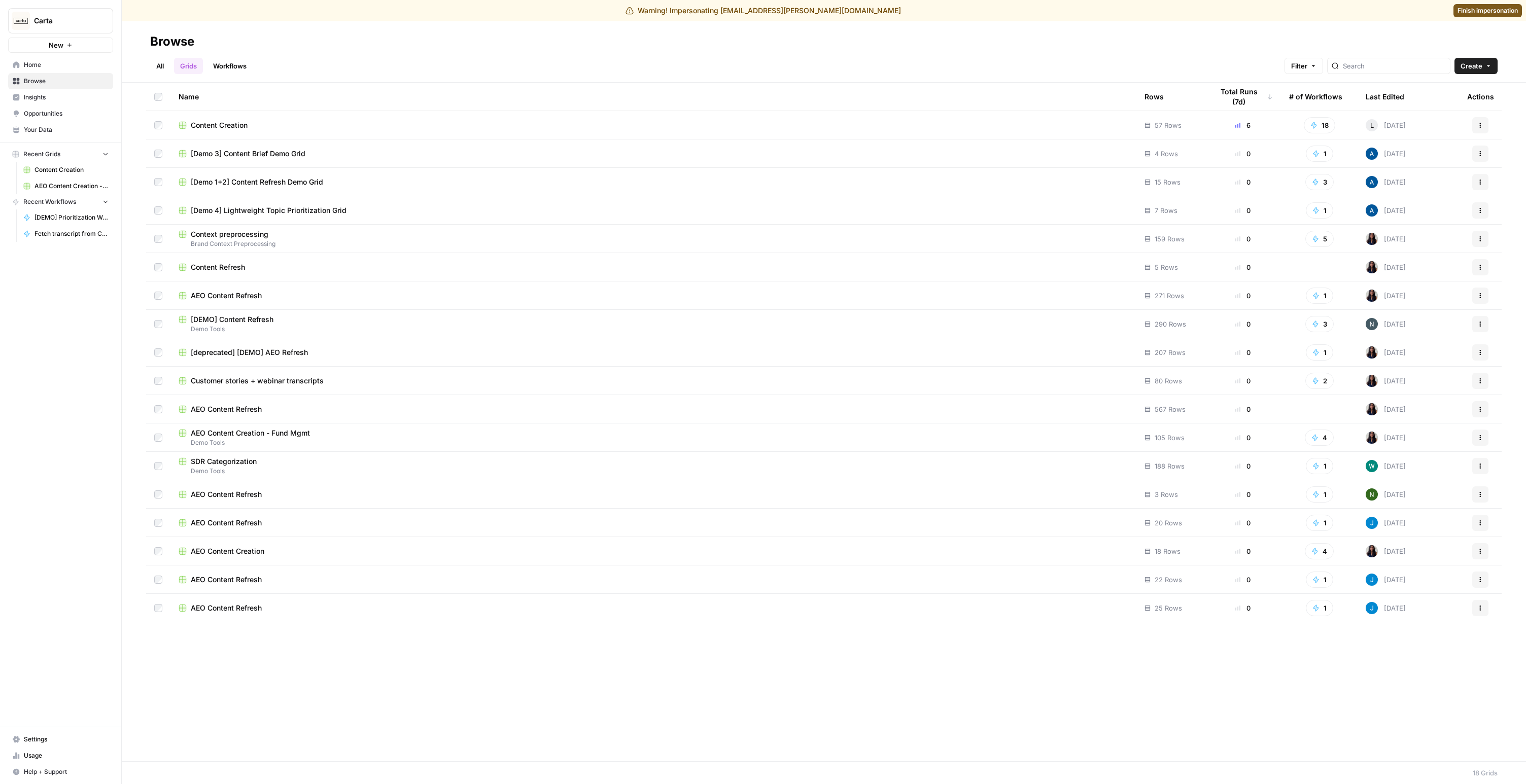
click at [270, 151] on span "[Demo 3] Content Brief Demo Grid" at bounding box center [248, 154] width 114 height 10
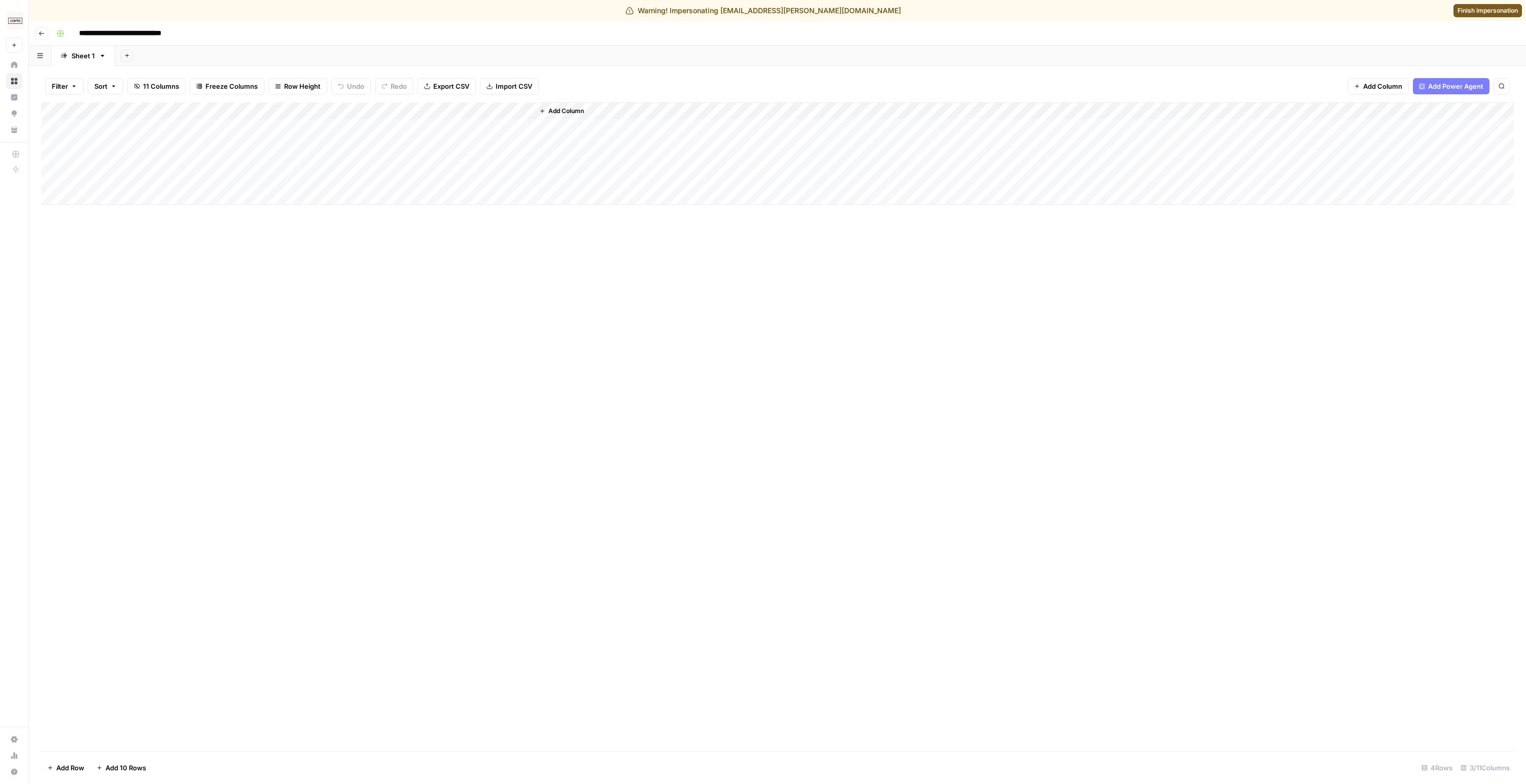
click at [325, 111] on div "Add Column" at bounding box center [777, 154] width 1472 height 103
click at [323, 209] on span "Edit Workflow" at bounding box center [337, 210] width 88 height 10
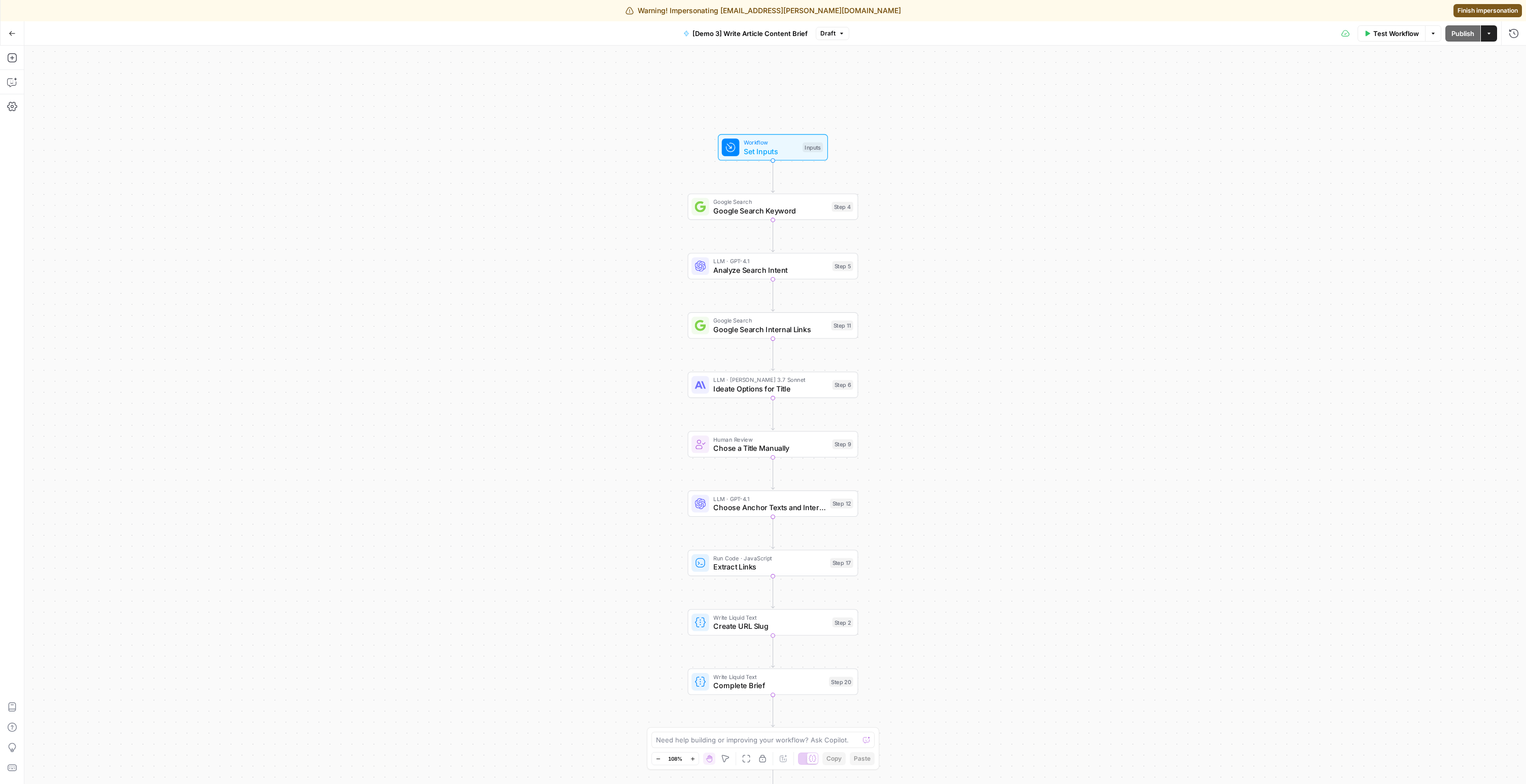
click at [9, 32] on icon "button" at bounding box center [12, 33] width 6 height 4
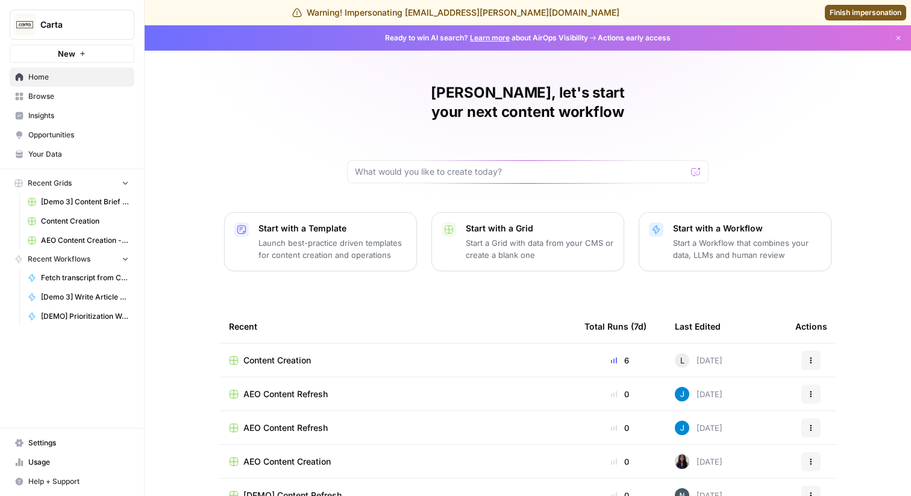
click at [122, 25] on icon "Workspace: Carta" at bounding box center [124, 25] width 12 height 12
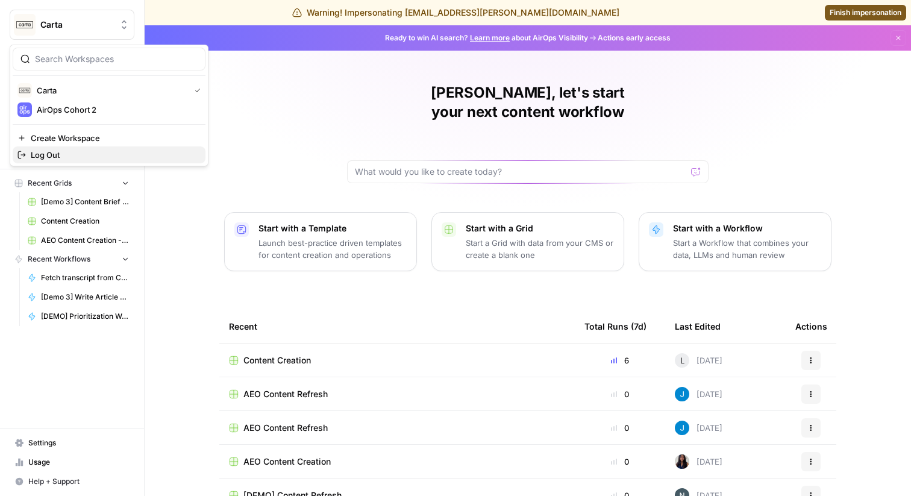
click at [57, 158] on span "Log Out" at bounding box center [113, 155] width 165 height 12
